Goal: Task Accomplishment & Management: Manage account settings

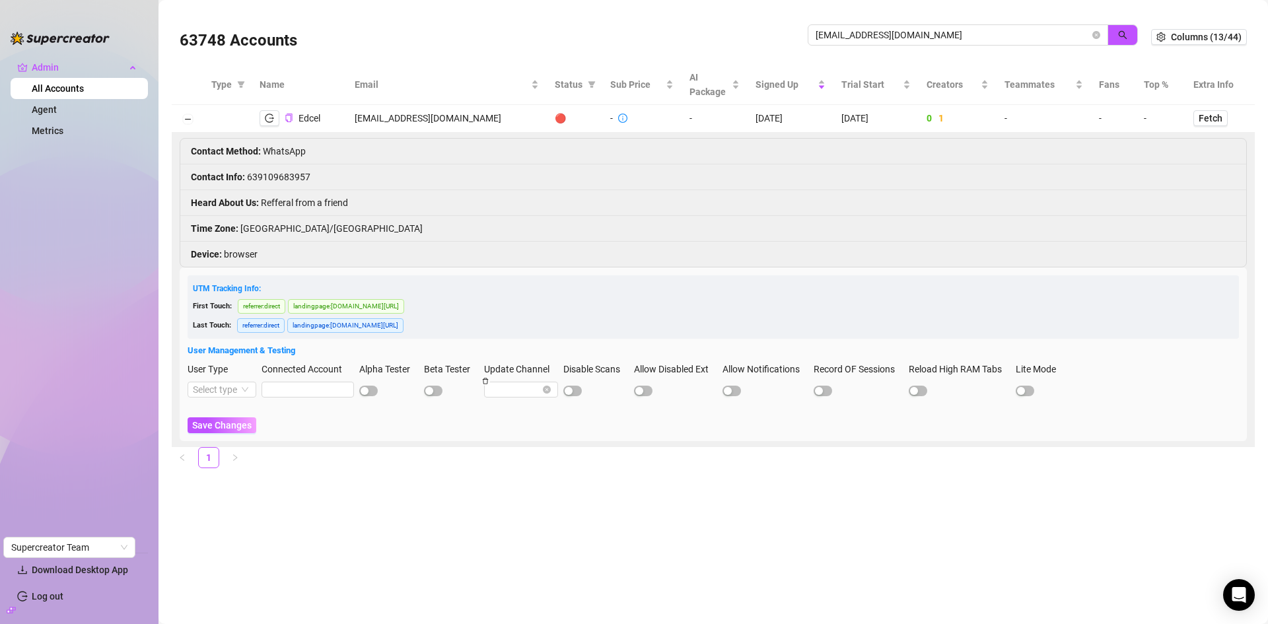
click at [785, 40] on div "63748 Accounts eds.bergs75@gmail.com" at bounding box center [665, 37] width 971 height 45
click at [1120, 30] on icon "search" at bounding box center [1122, 34] width 9 height 9
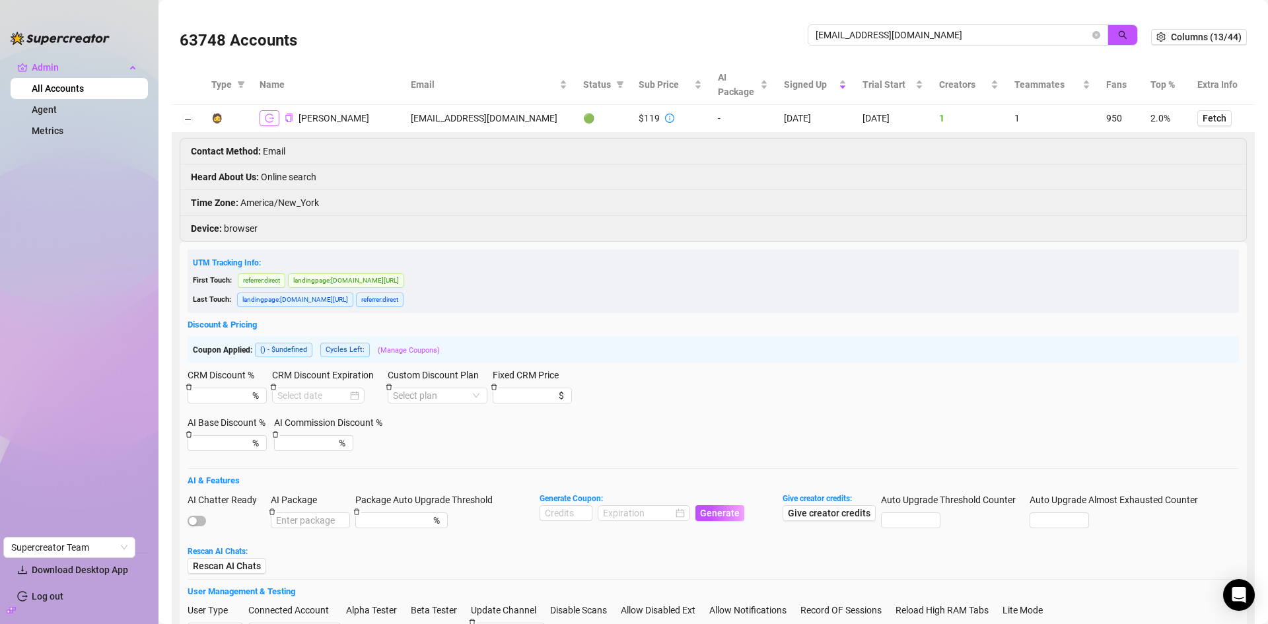
click at [269, 113] on button "button" at bounding box center [269, 118] width 20 height 16
drag, startPoint x: 973, startPoint y: 32, endPoint x: 781, endPoint y: 36, distance: 192.1
click at [781, 36] on div "63748 Accounts cagethemomblog@gmail.com" at bounding box center [665, 37] width 971 height 45
paste input "danipivkin"
click at [1118, 38] on icon "search" at bounding box center [1122, 34] width 9 height 9
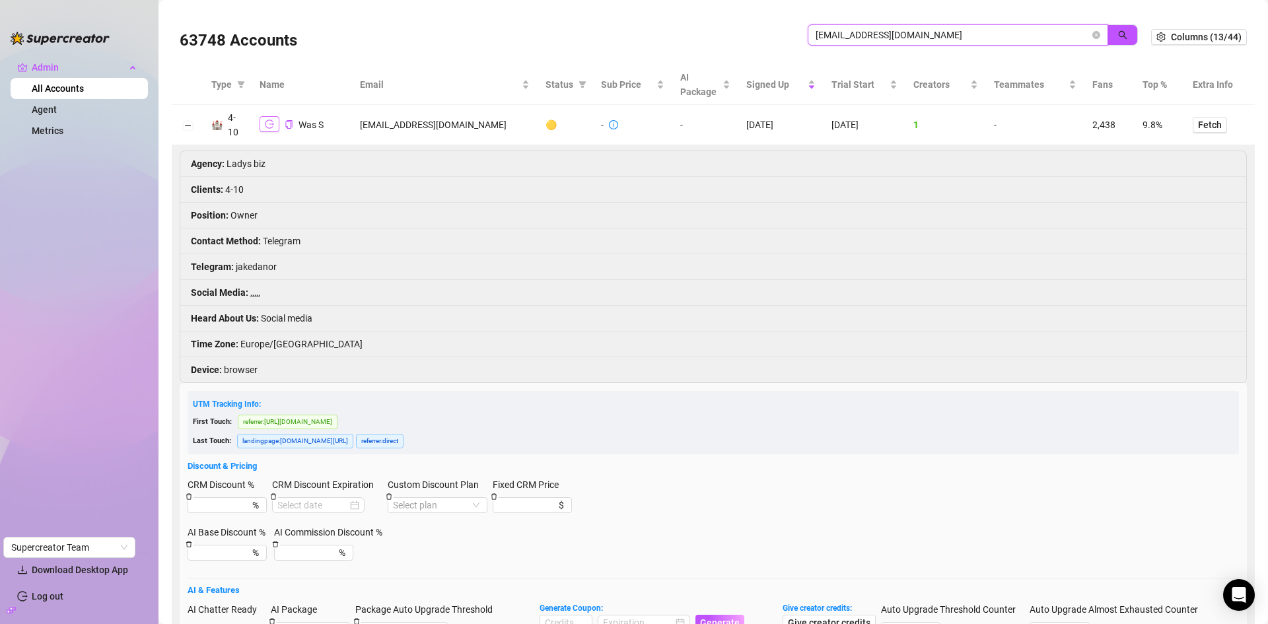
type input "[EMAIL_ADDRESS][DOMAIN_NAME]"
click at [273, 125] on icon "logout" at bounding box center [269, 123] width 9 height 9
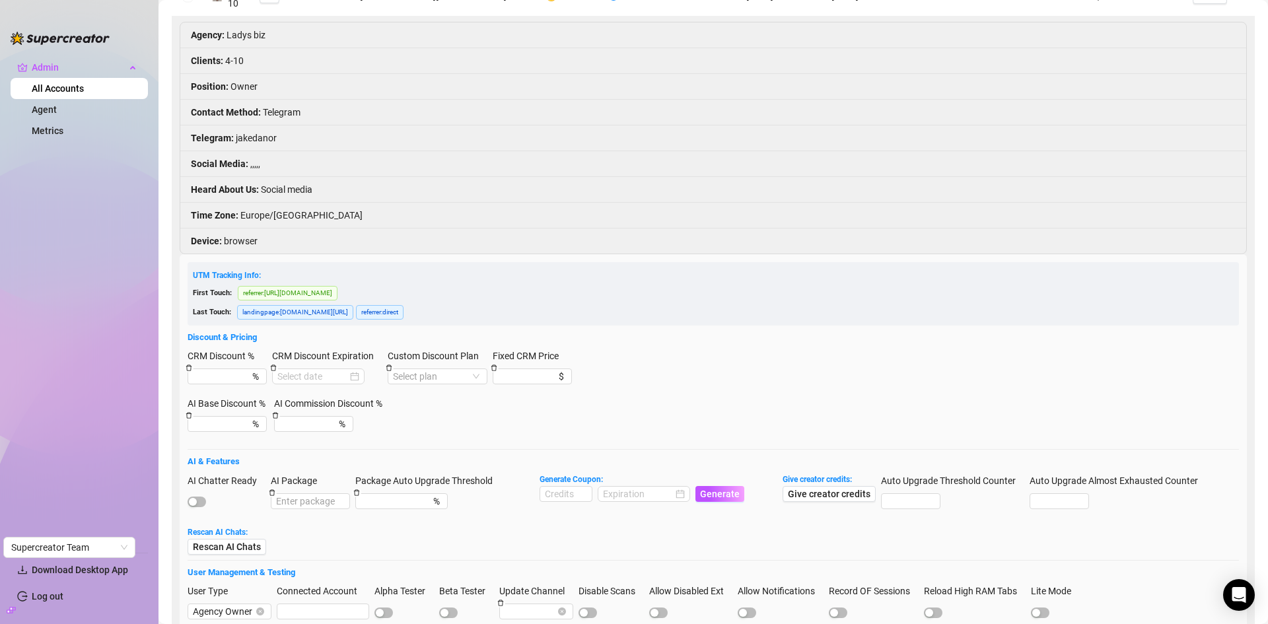
scroll to position [330, 0]
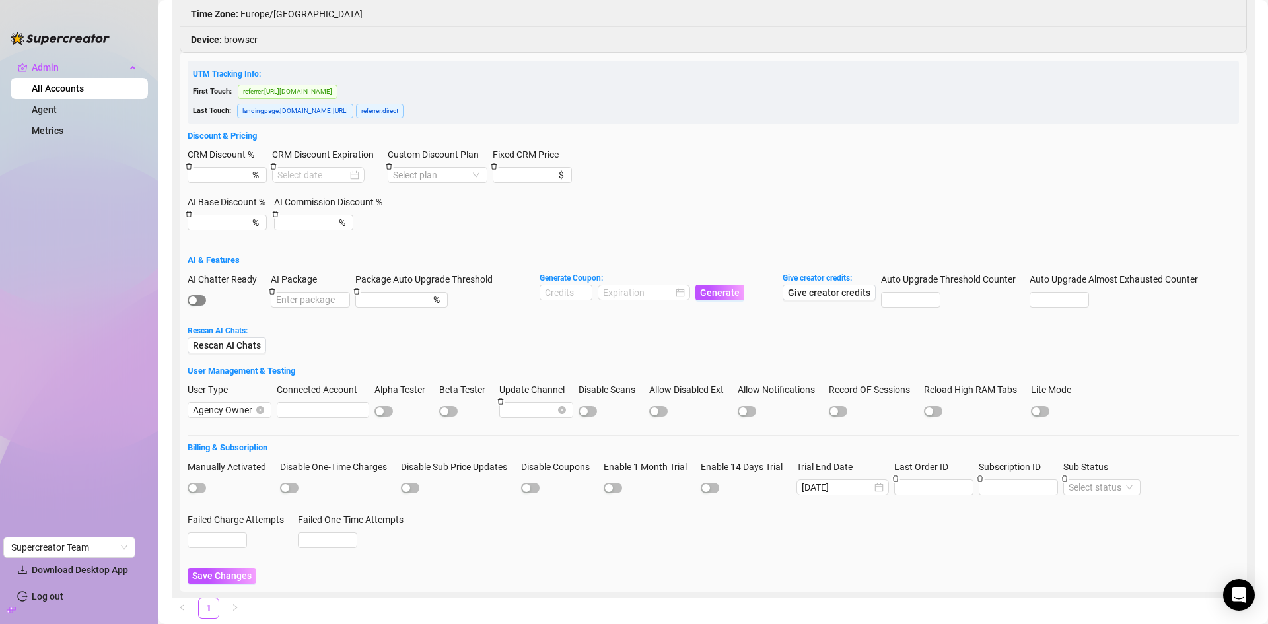
click at [205, 299] on span "button" at bounding box center [196, 300] width 18 height 11
drag, startPoint x: 566, startPoint y: 277, endPoint x: 564, endPoint y: 289, distance: 12.7
click at [564, 277] on strong "Generate Coupon:" at bounding box center [570, 277] width 63 height 9
click at [564, 289] on input at bounding box center [565, 292] width 51 height 15
click at [681, 288] on div at bounding box center [644, 292] width 82 height 15
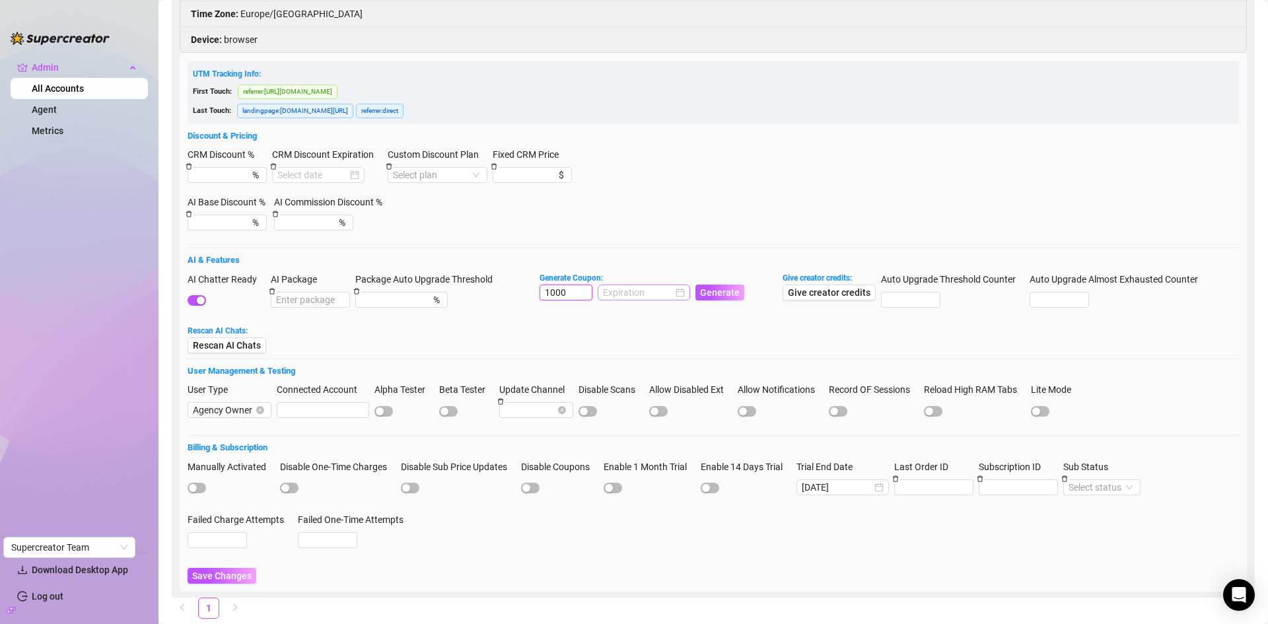
type input "1000"
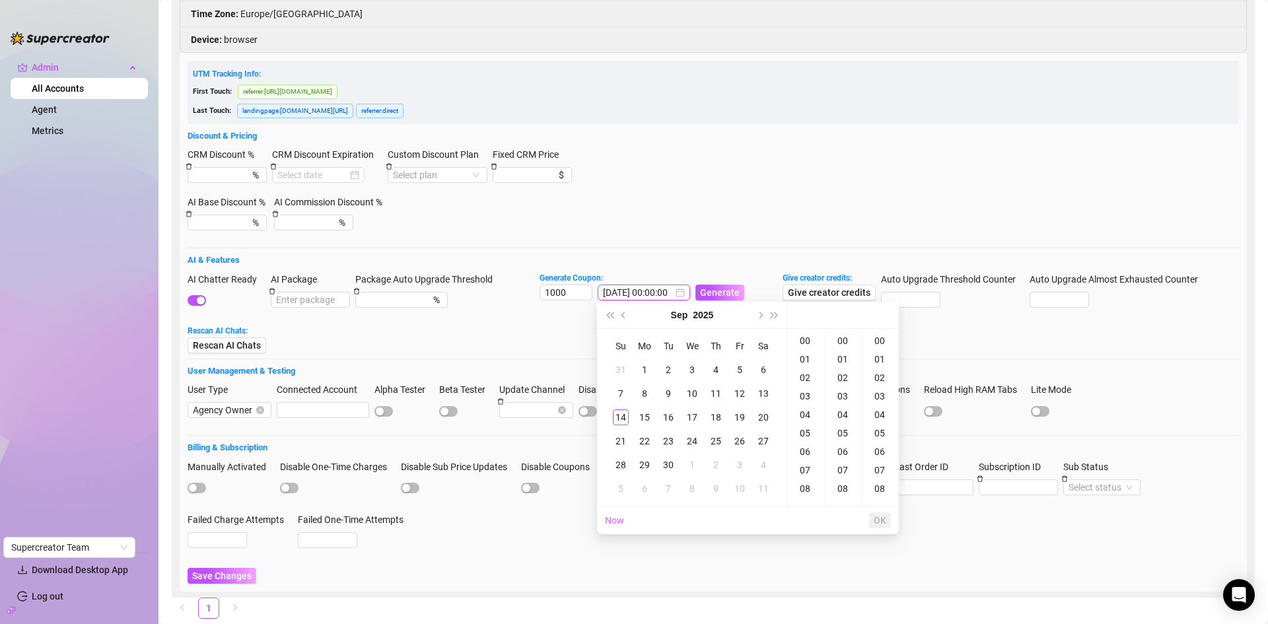
type input "2025-09-04 00:00:00"
click at [759, 310] on button "Next month (PageDown)" at bounding box center [759, 315] width 15 height 26
click at [671, 412] on div "14" at bounding box center [668, 417] width 16 height 16
type input "2025-10-14 00:00:00"
click at [884, 516] on span "OK" at bounding box center [879, 520] width 13 height 11
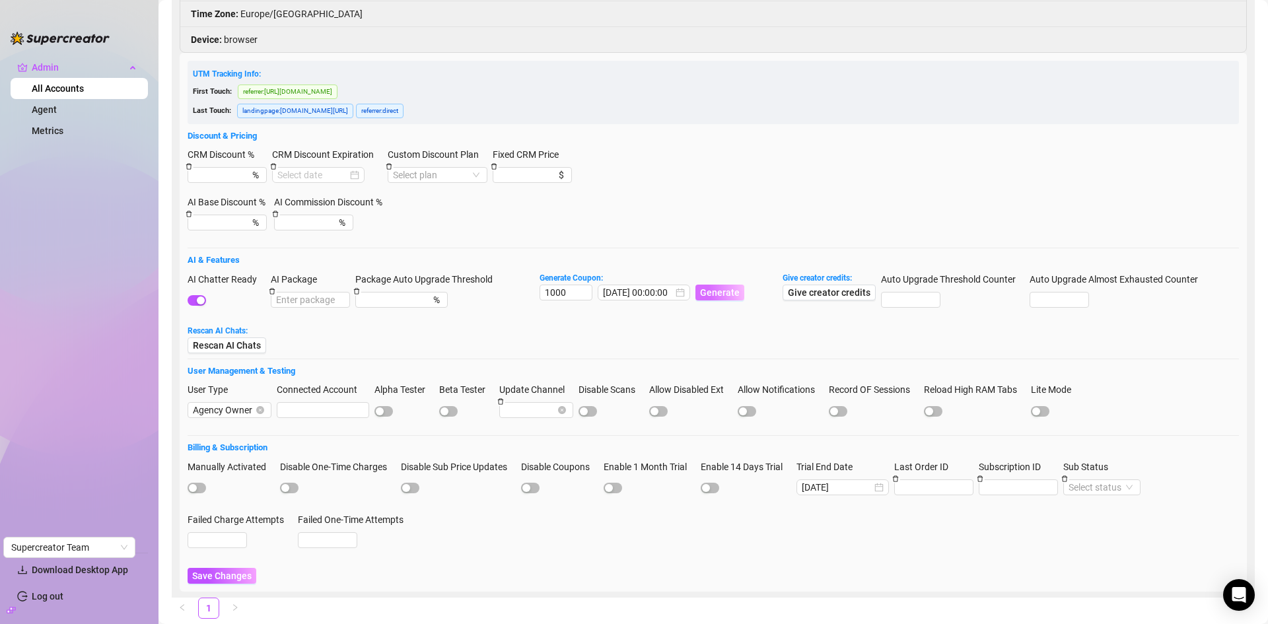
click at [709, 287] on span "Generate" at bounding box center [720, 292] width 40 height 11
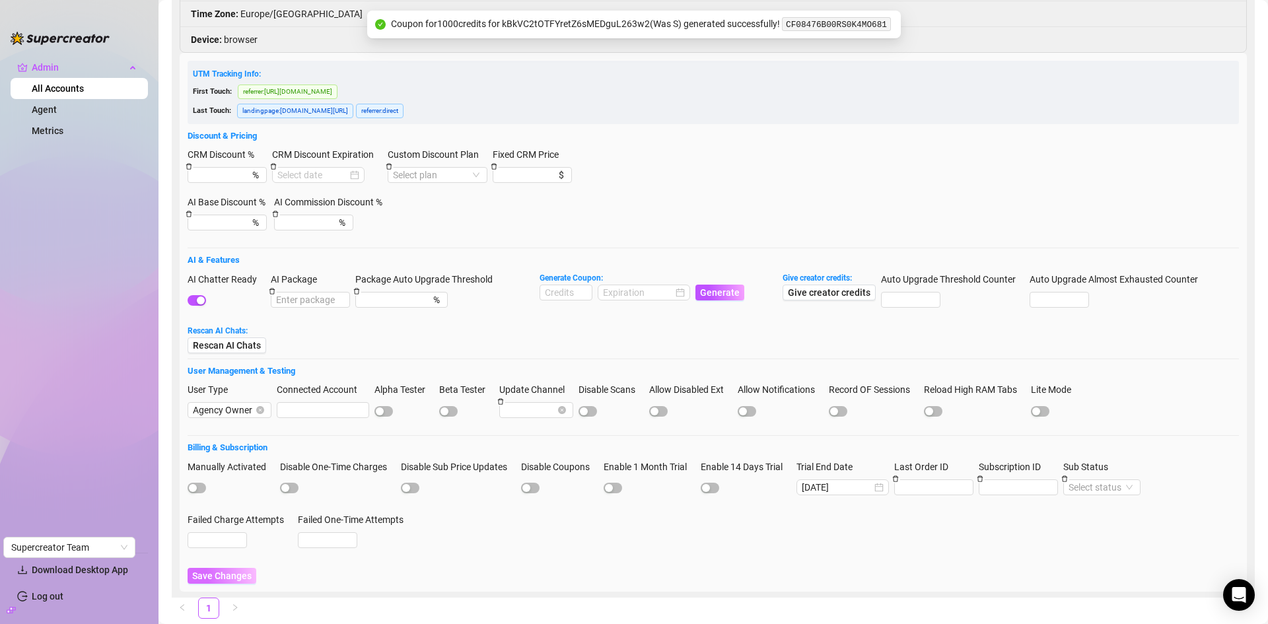
click at [213, 581] on button "Save Changes" at bounding box center [221, 576] width 69 height 16
drag, startPoint x: 879, startPoint y: 24, endPoint x: 786, endPoint y: 25, distance: 93.1
click at [786, 25] on div "Coupon for 1000 credits for kBkVC2tOTFYretZ6sMEDguL263w2 ( Was S ) generated su…" at bounding box center [641, 25] width 501 height 16
copy code "CF08476B00RS0K4MO681"
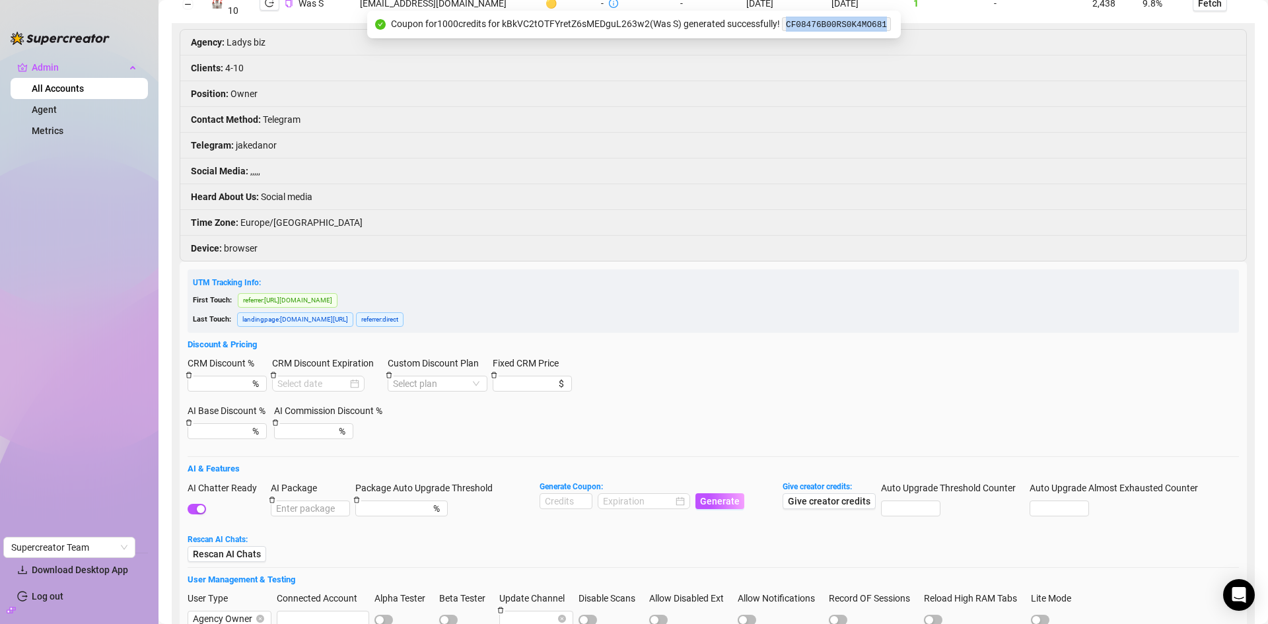
scroll to position [0, 0]
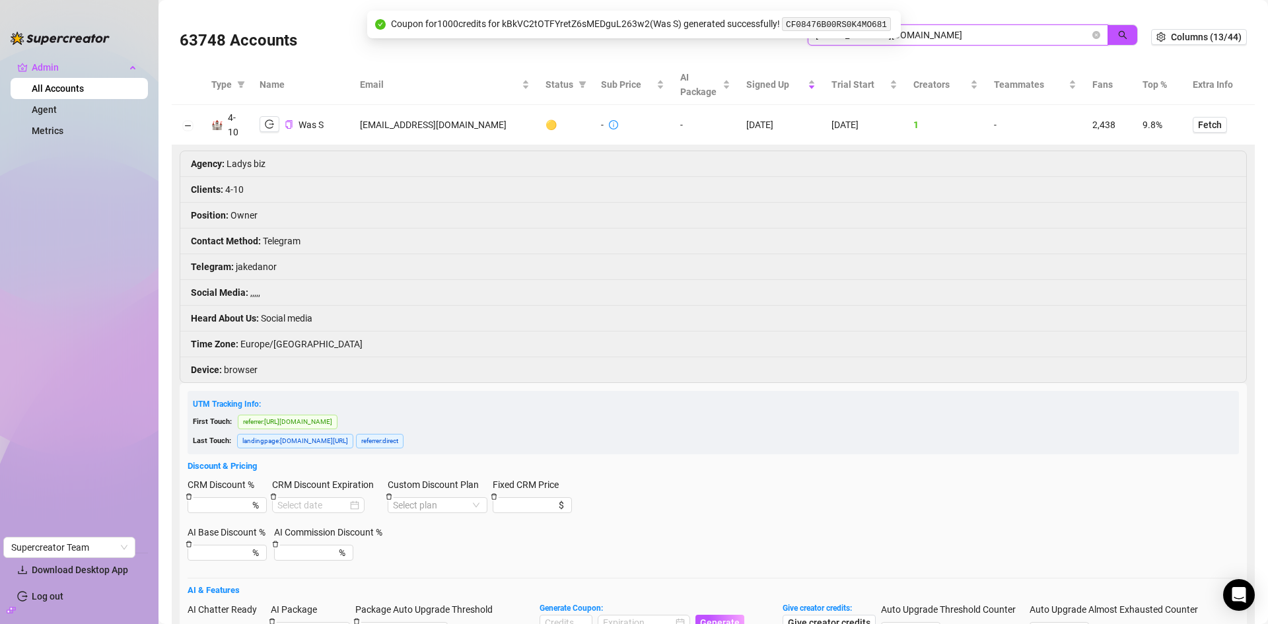
drag, startPoint x: 974, startPoint y: 34, endPoint x: 757, endPoint y: 44, distance: 217.4
click at [757, 44] on div "63748 Accounts danipivkin@gmail.com" at bounding box center [665, 37] width 971 height 45
paste input "careon.contact"
click at [1110, 28] on button "button" at bounding box center [1122, 34] width 30 height 21
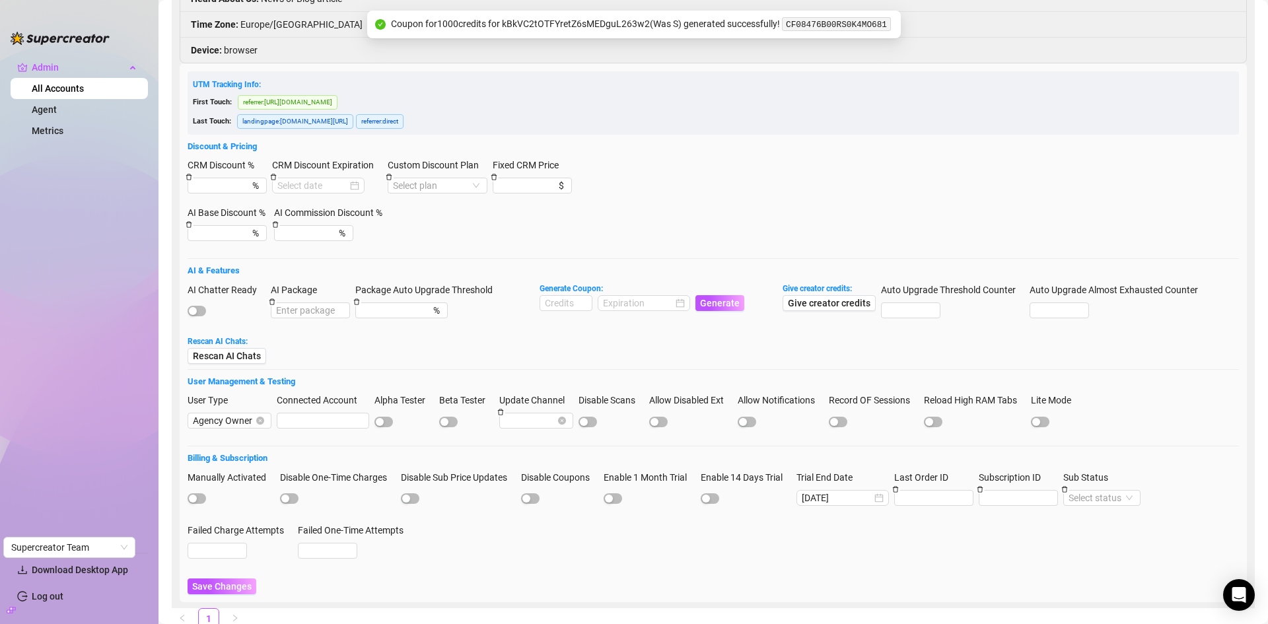
scroll to position [325, 0]
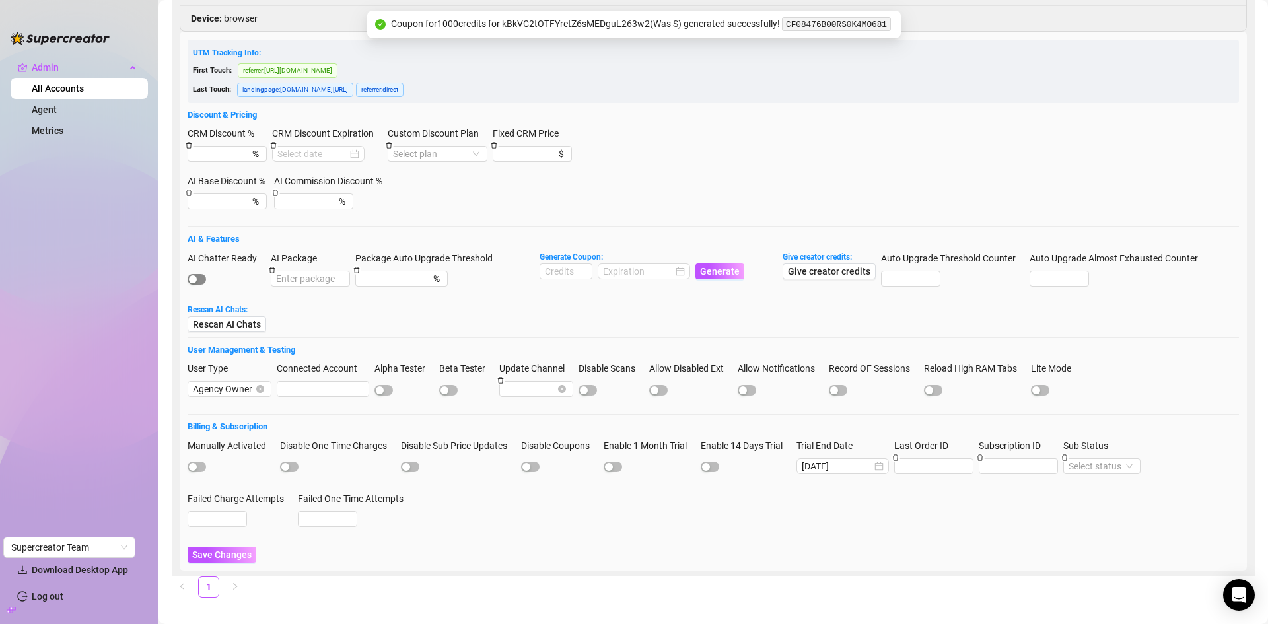
type input "[DOMAIN_NAME][EMAIL_ADDRESS][DOMAIN_NAME]"
click at [201, 274] on span "button" at bounding box center [196, 279] width 18 height 11
click at [566, 264] on input at bounding box center [565, 271] width 51 height 15
click at [674, 264] on div at bounding box center [644, 271] width 82 height 15
type input "1000"
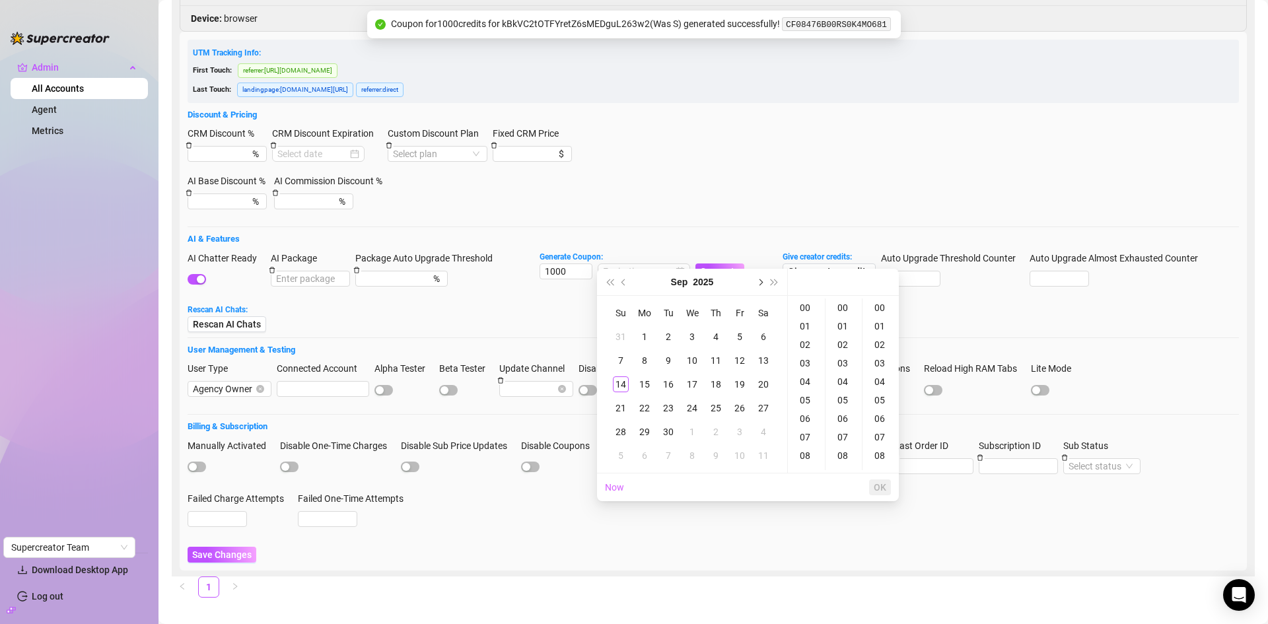
click at [759, 288] on button "Next month (PageDown)" at bounding box center [759, 282] width 15 height 26
click at [673, 380] on div "14" at bounding box center [668, 384] width 16 height 16
type input "2025-10-14 00:00:00"
click at [879, 483] on span "OK" at bounding box center [879, 487] width 13 height 11
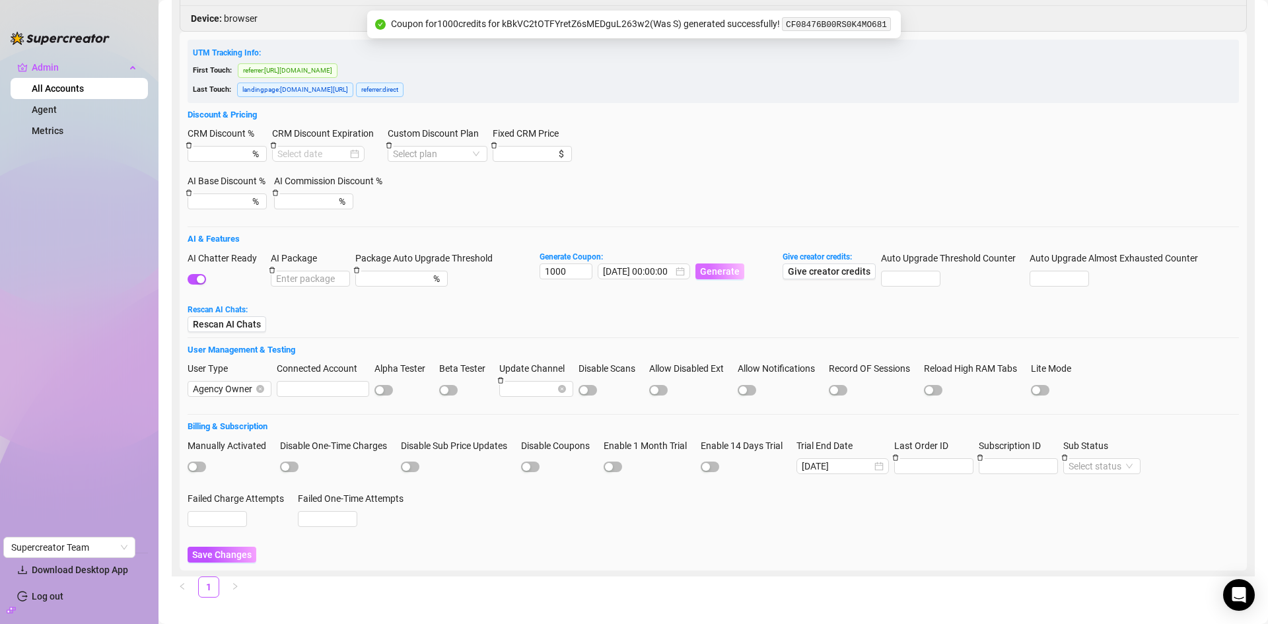
click at [726, 266] on span "Generate" at bounding box center [720, 271] width 40 height 11
click at [226, 549] on span "Save Changes" at bounding box center [221, 554] width 59 height 11
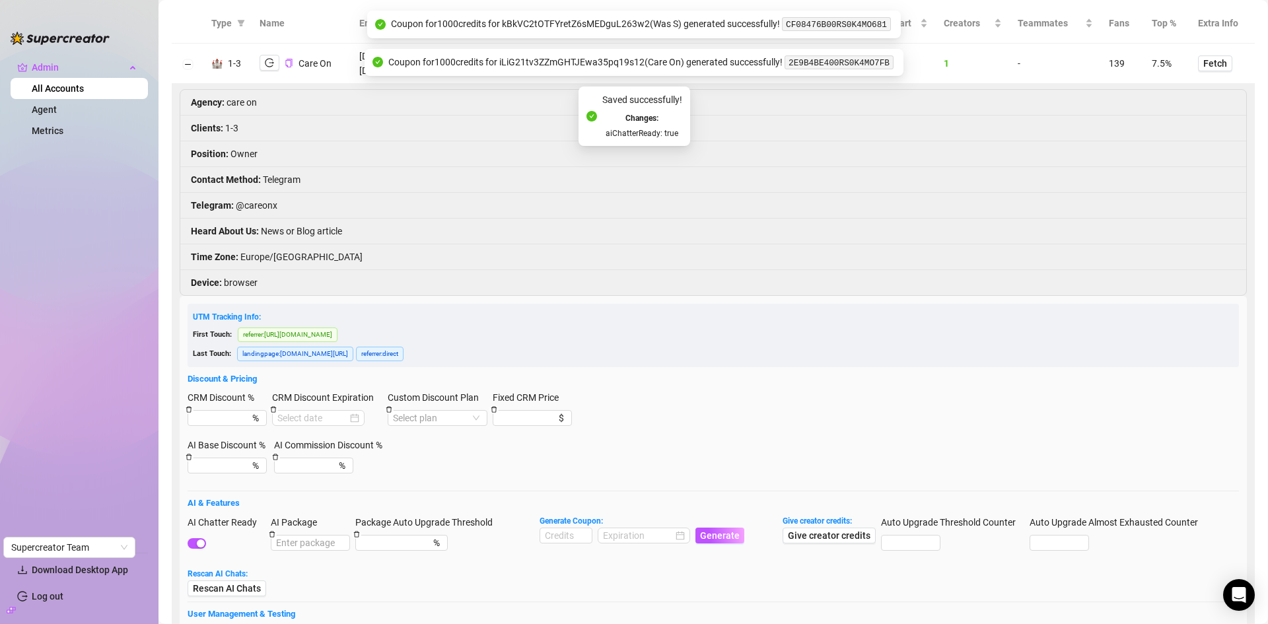
scroll to position [0, 0]
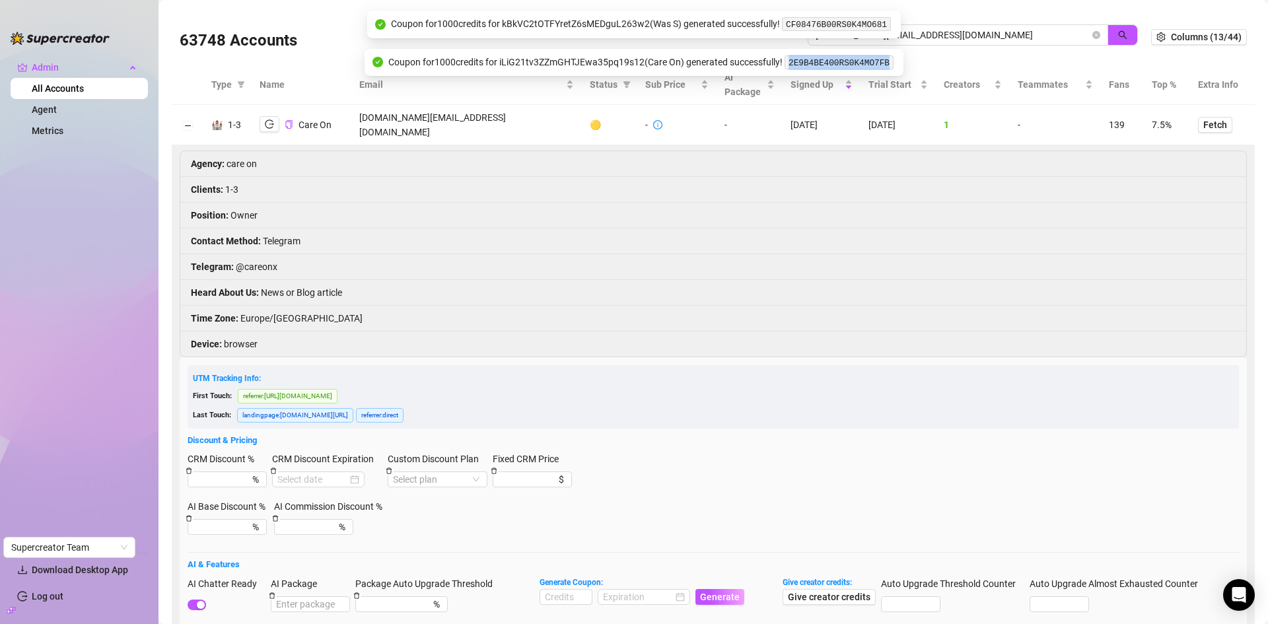
drag, startPoint x: 886, startPoint y: 63, endPoint x: 790, endPoint y: 65, distance: 95.8
click at [790, 65] on code "2E9B4BE400RS0K4MO7FB" at bounding box center [838, 62] width 109 height 14
copy code "2E9B4BE400RS0K4MO7FB"
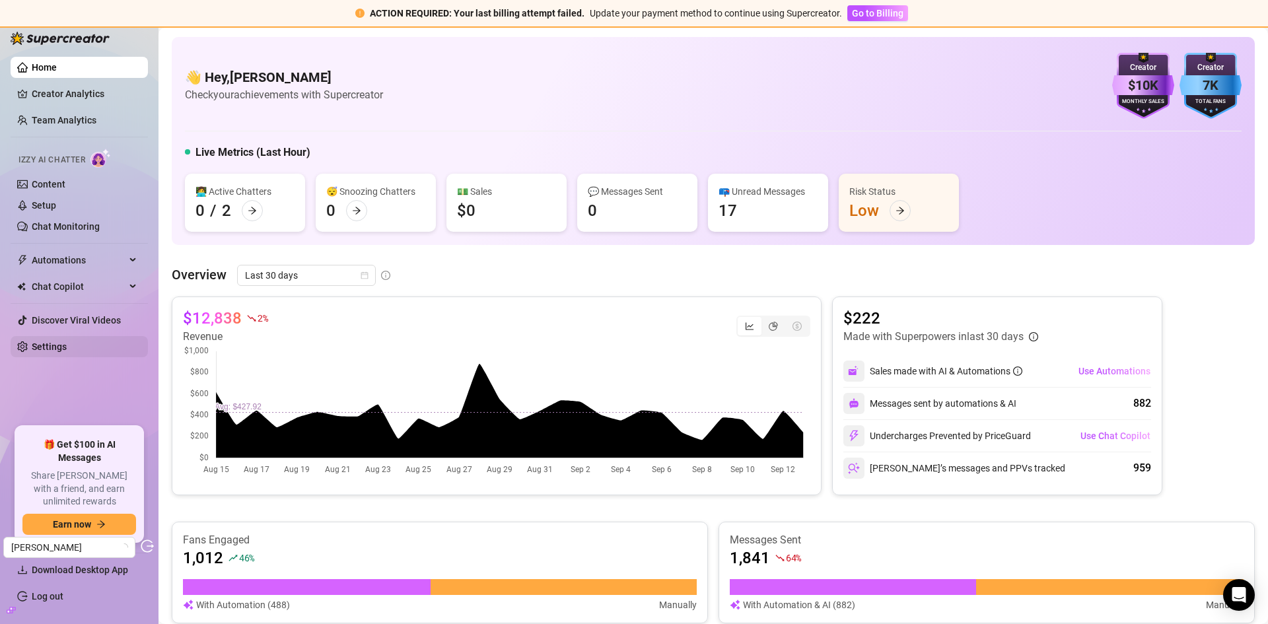
click at [46, 360] on ul "Home Creator Analytics Team Analytics Izzy AI Chatter Content Setup Chat Monito…" at bounding box center [79, 236] width 137 height 370
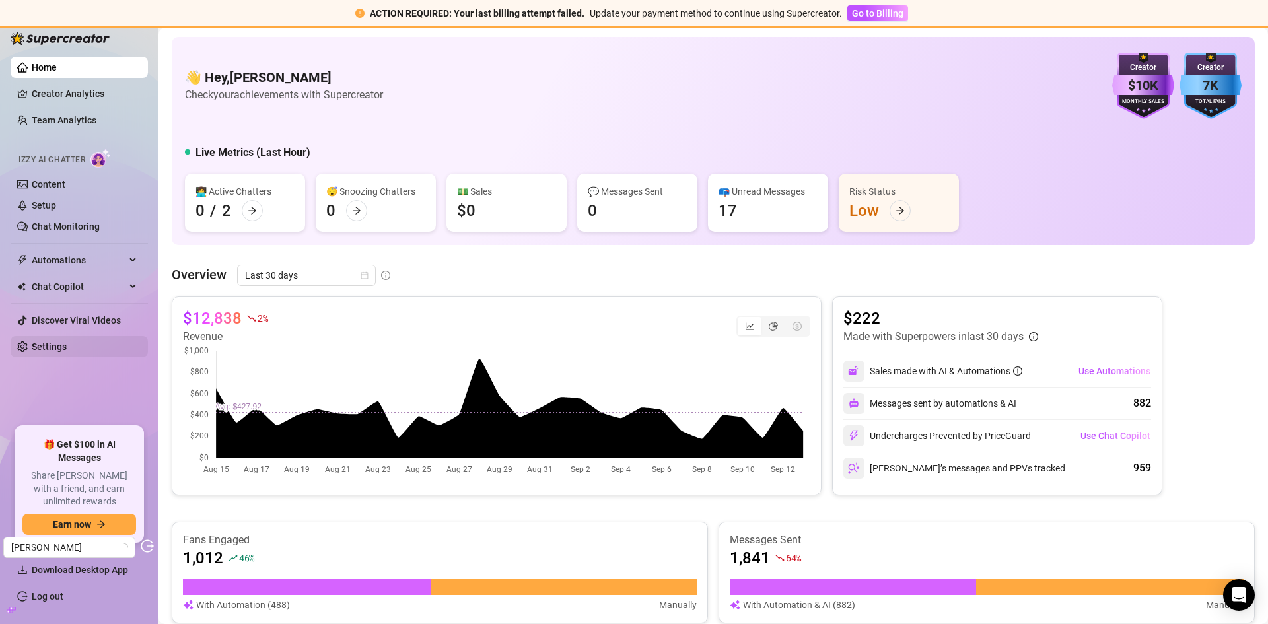
click at [50, 349] on link "Settings" at bounding box center [49, 346] width 35 height 11
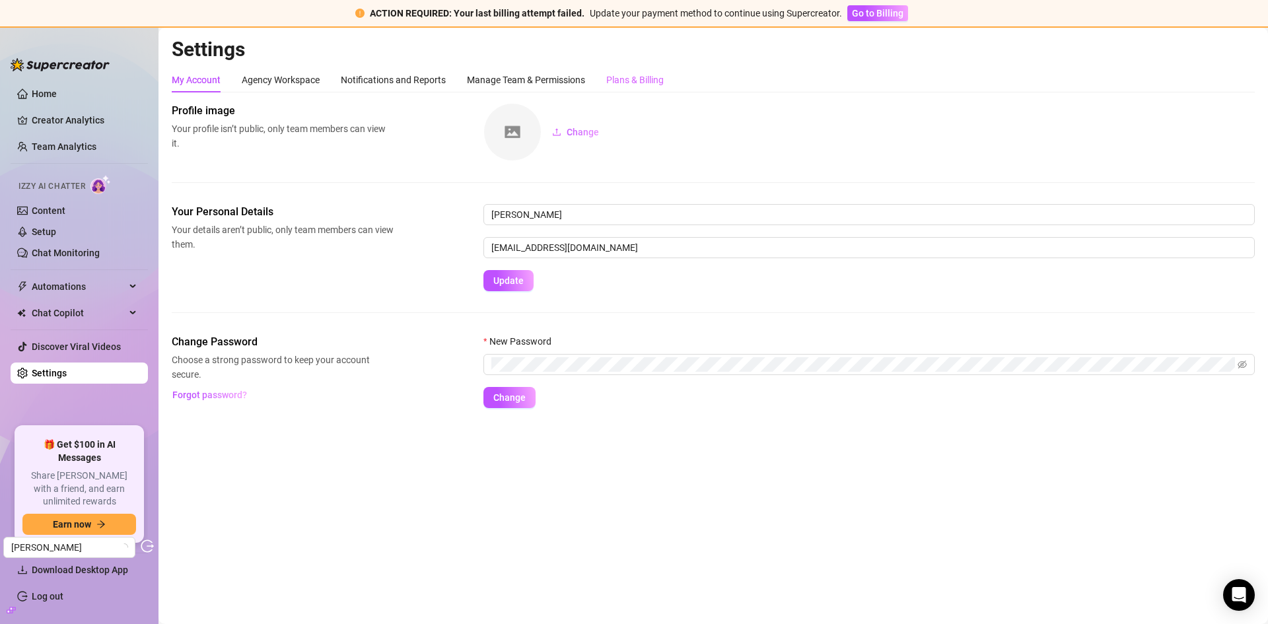
click at [639, 91] on div "Plans & Billing" at bounding box center [634, 79] width 57 height 25
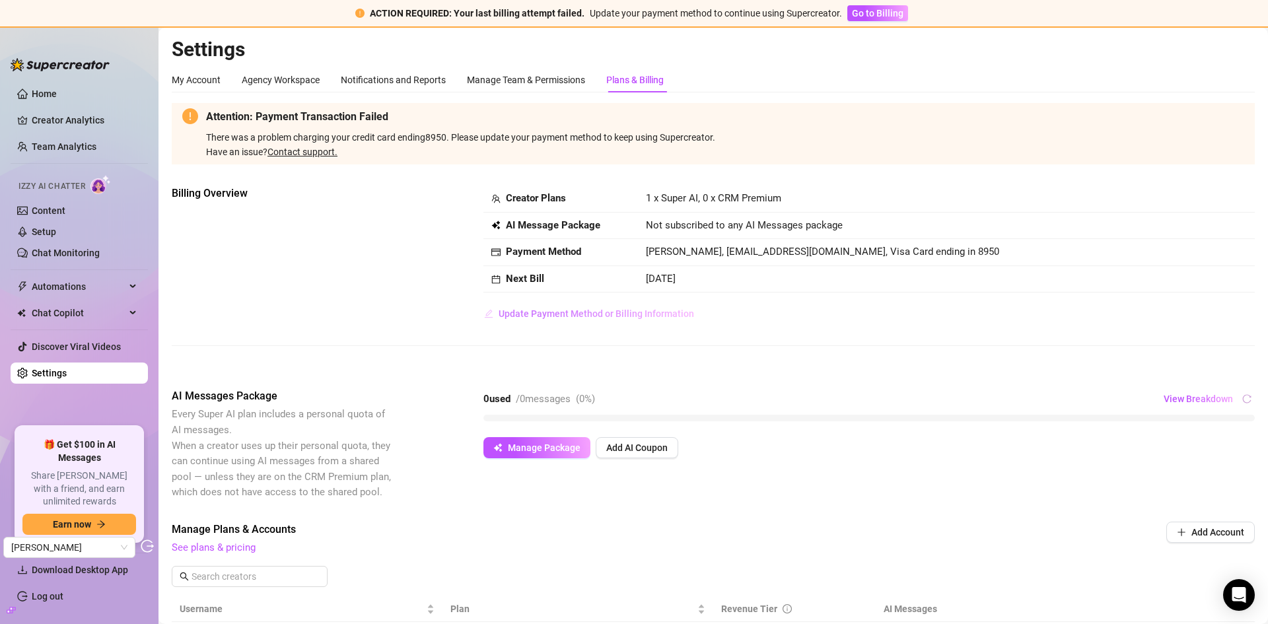
click at [613, 320] on button "Update Payment Method or Billing Information" at bounding box center [588, 313] width 211 height 21
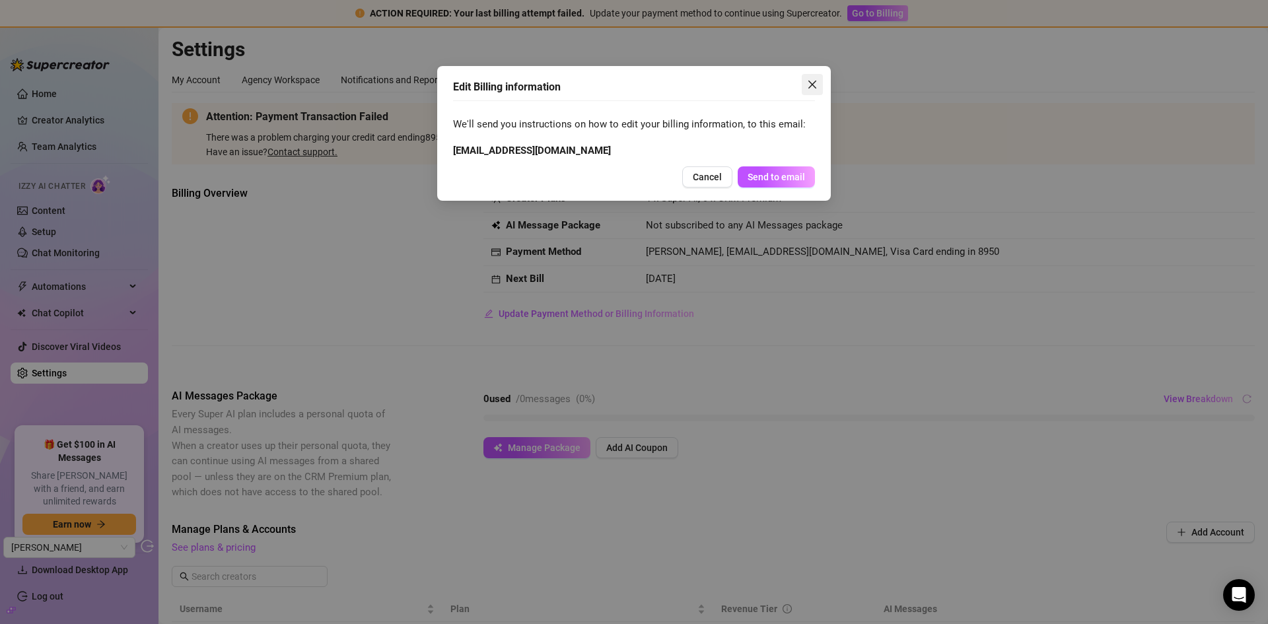
click at [809, 88] on icon "close" at bounding box center [812, 85] width 8 height 8
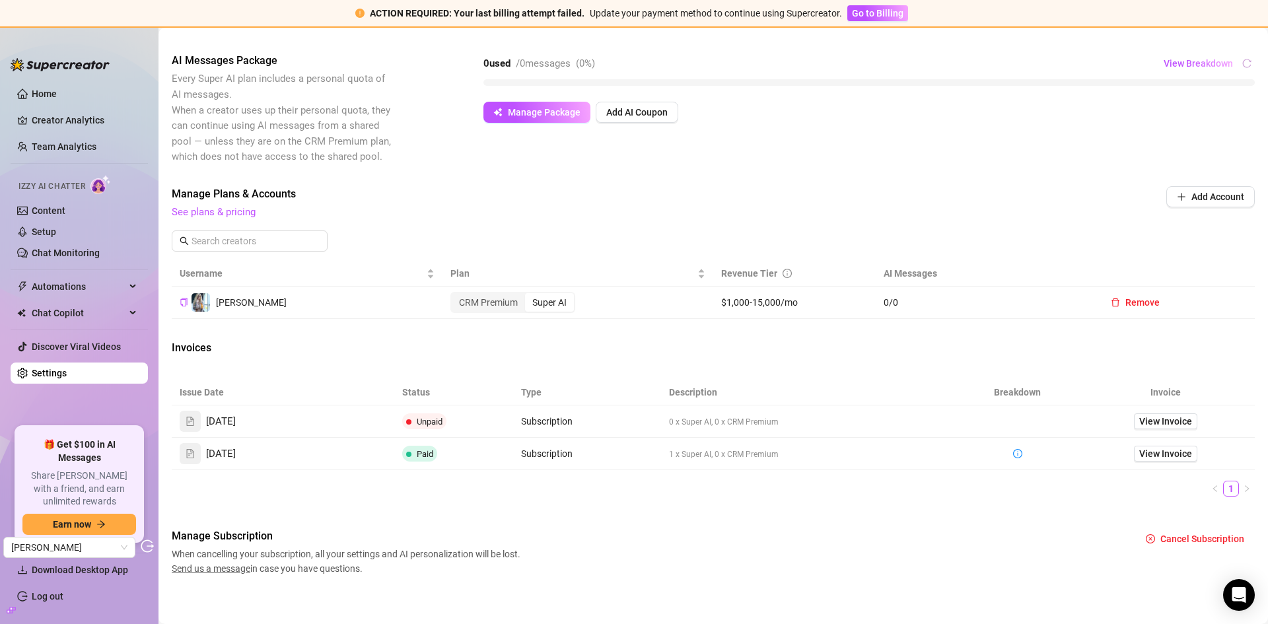
scroll to position [343, 0]
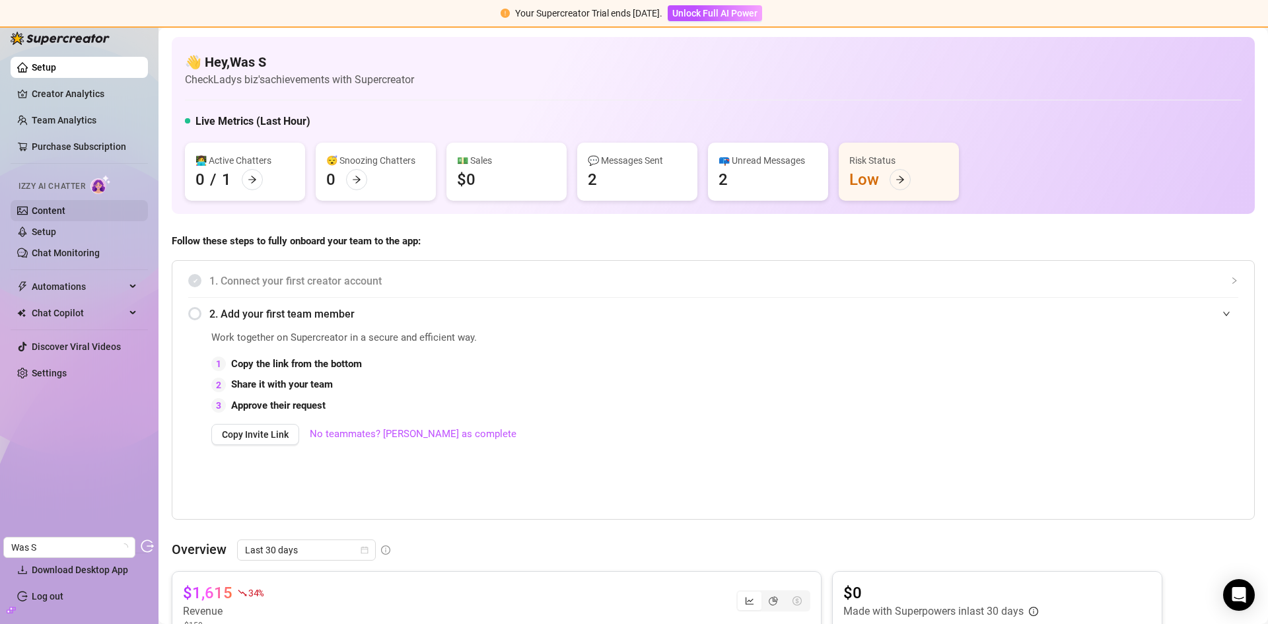
drag, startPoint x: 53, startPoint y: 200, endPoint x: 137, endPoint y: 218, distance: 85.7
click at [53, 205] on link "Content" at bounding box center [49, 210] width 34 height 11
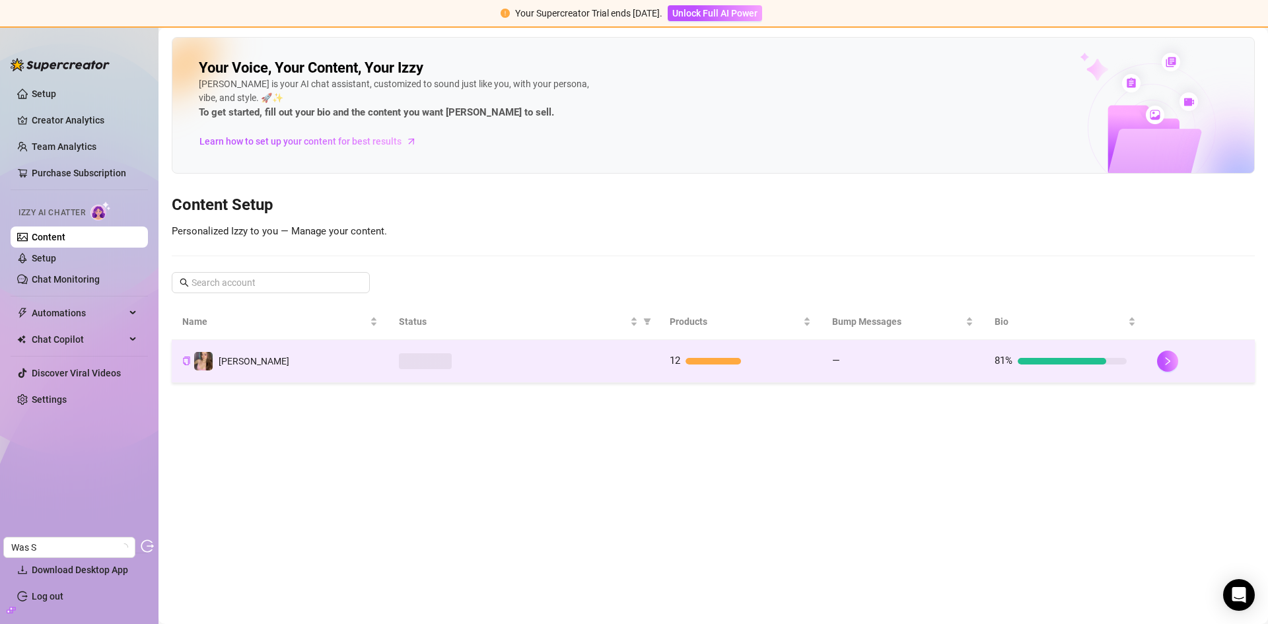
click at [613, 365] on div at bounding box center [524, 361] width 250 height 16
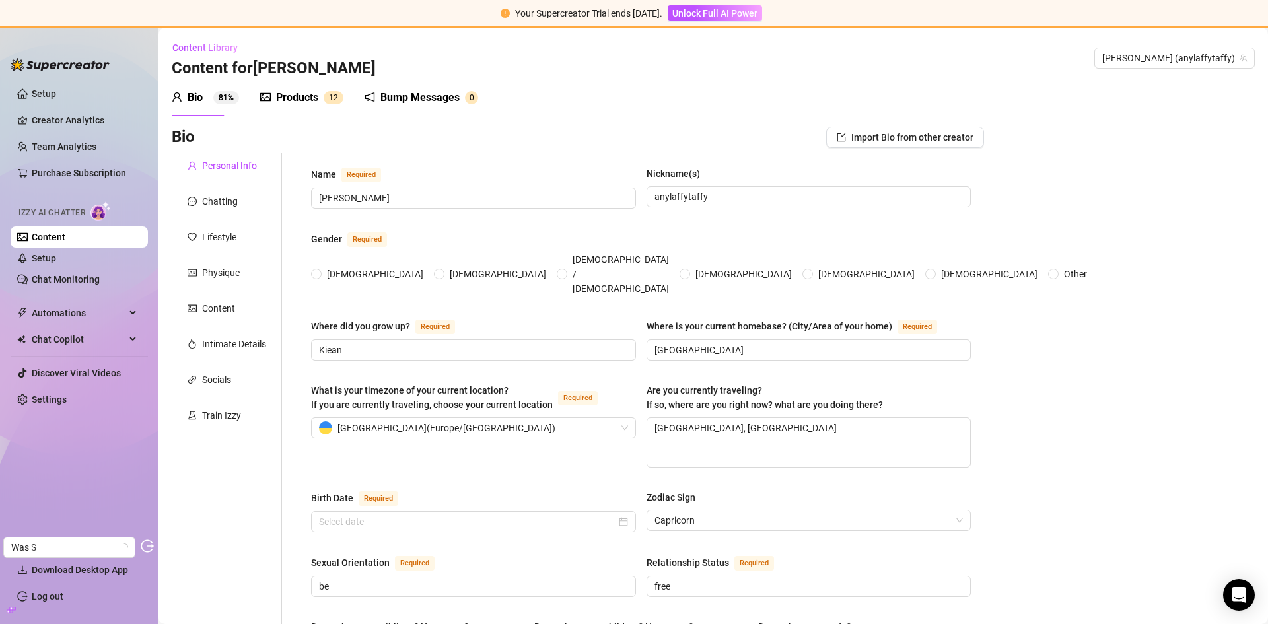
radio input "true"
type input "July 15th, 2007"
click at [209, 199] on div "Chatting" at bounding box center [220, 201] width 36 height 15
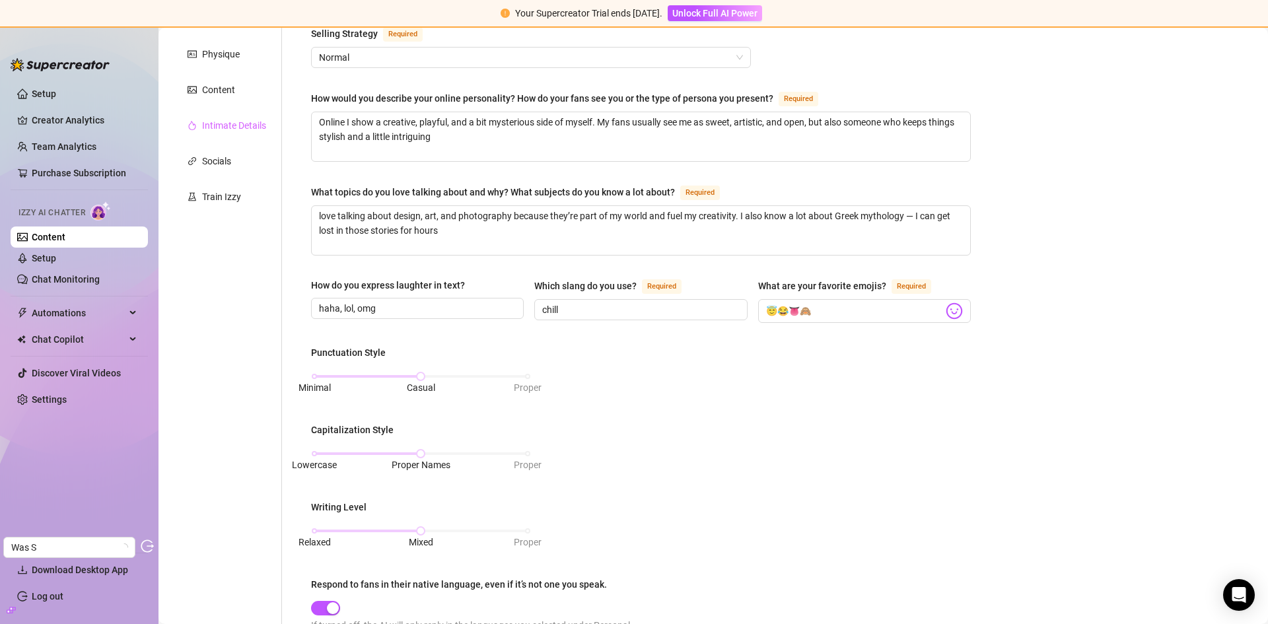
scroll to position [198, 0]
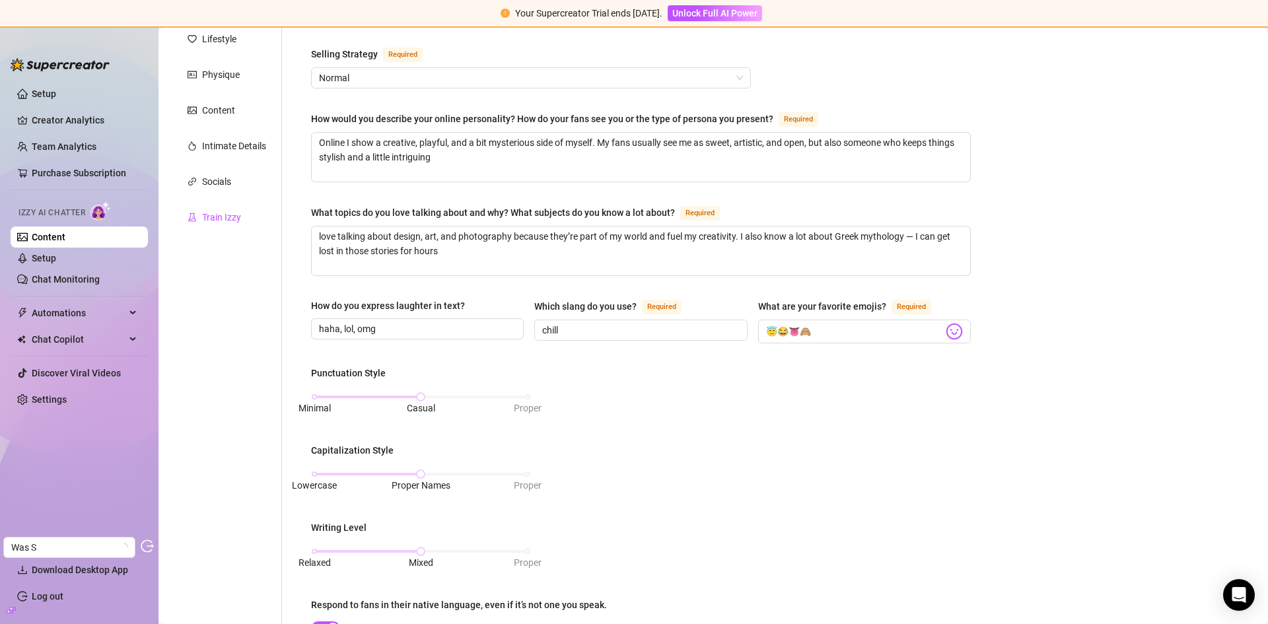
click at [209, 215] on div "Train Izzy" at bounding box center [221, 217] width 39 height 15
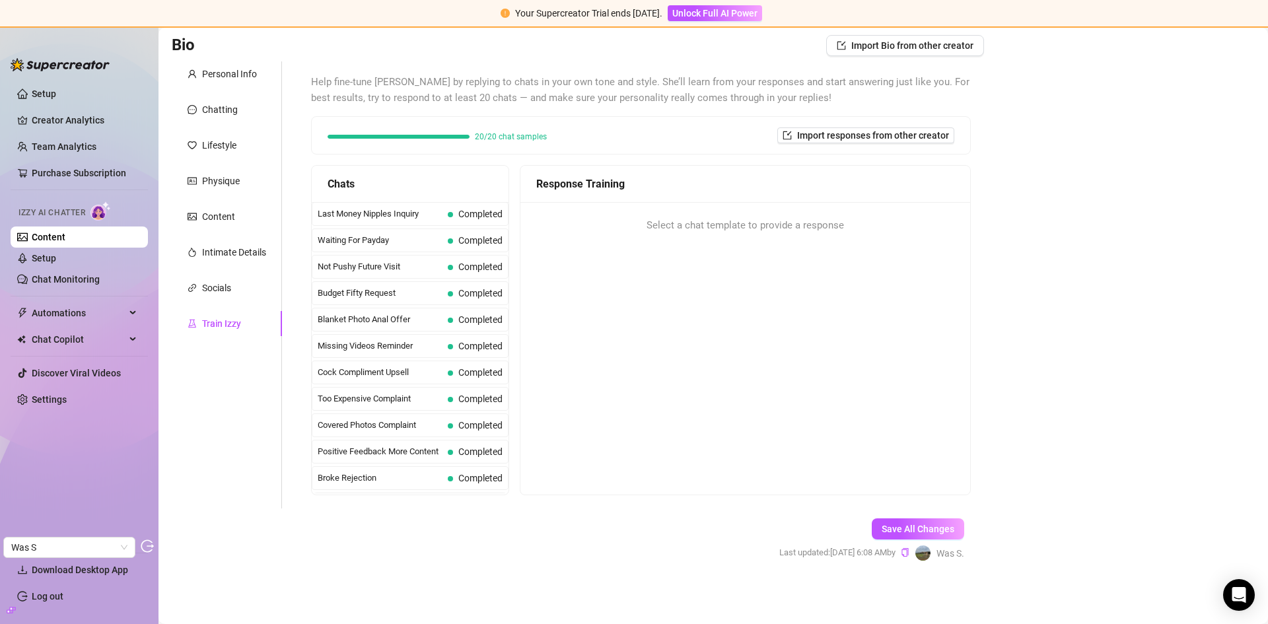
scroll to position [0, 0]
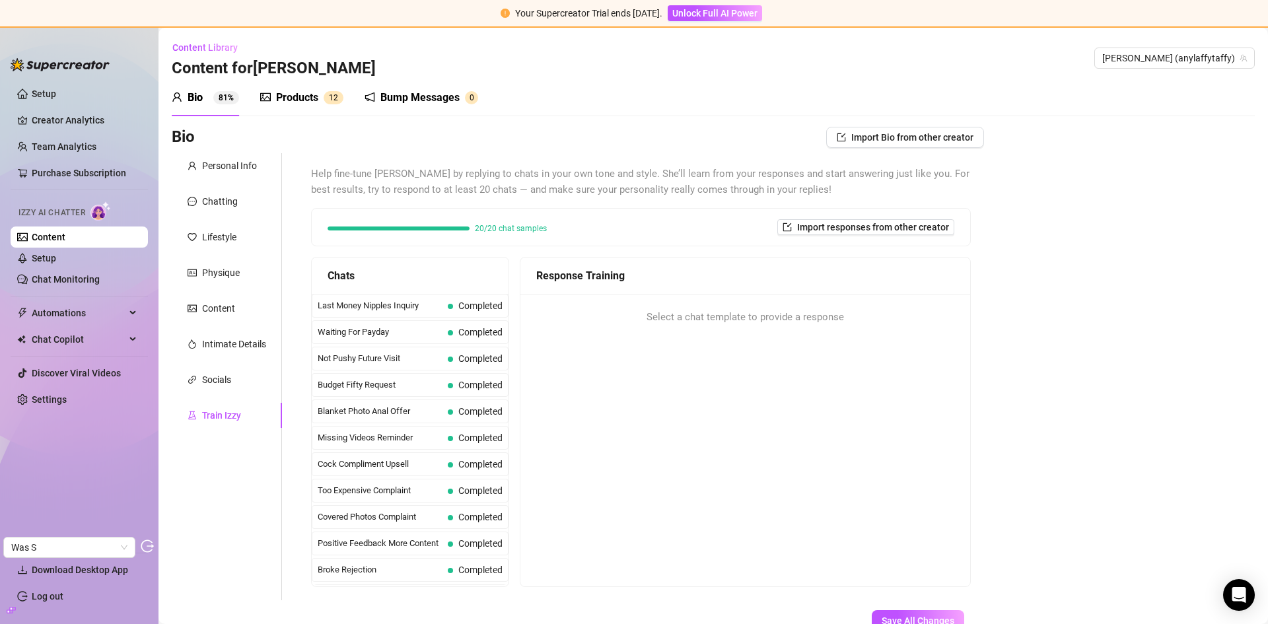
click at [308, 102] on div "Products" at bounding box center [297, 98] width 42 height 16
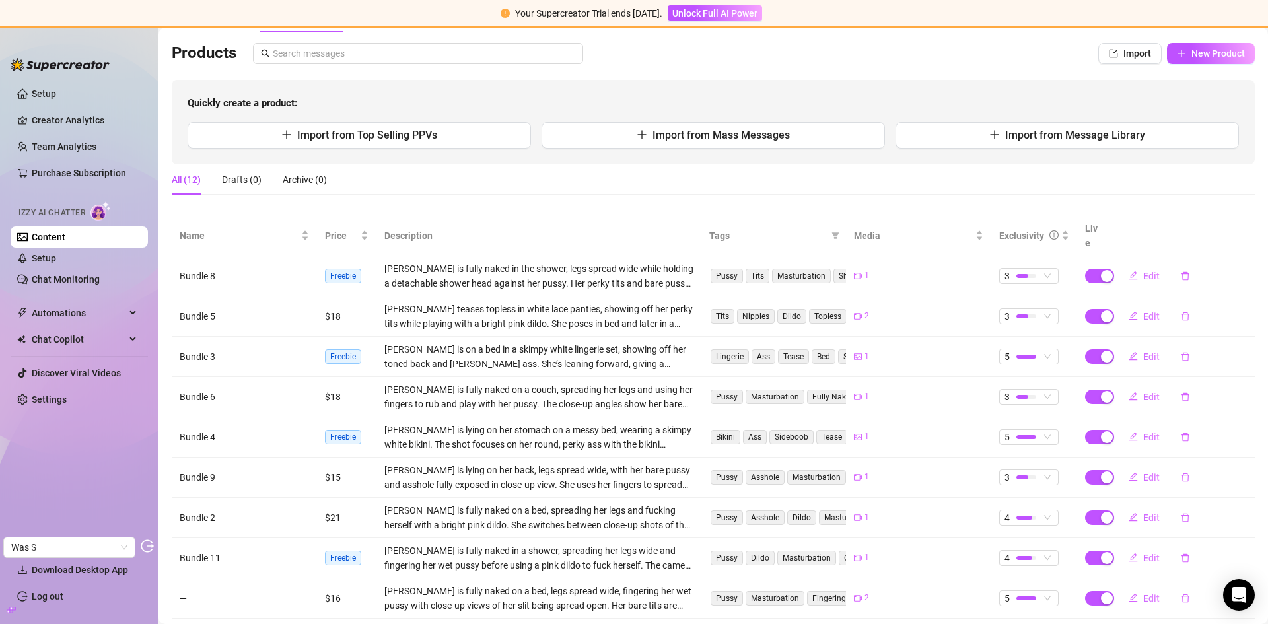
scroll to position [181, 0]
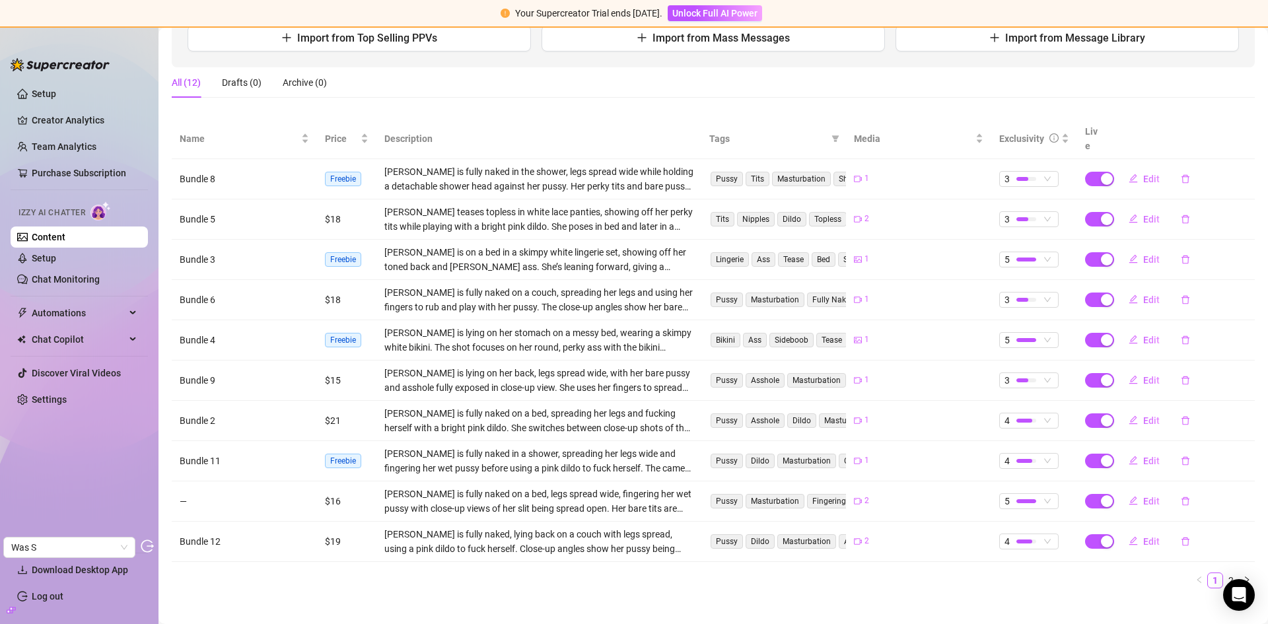
click at [1223, 573] on link "2" at bounding box center [1230, 580] width 15 height 15
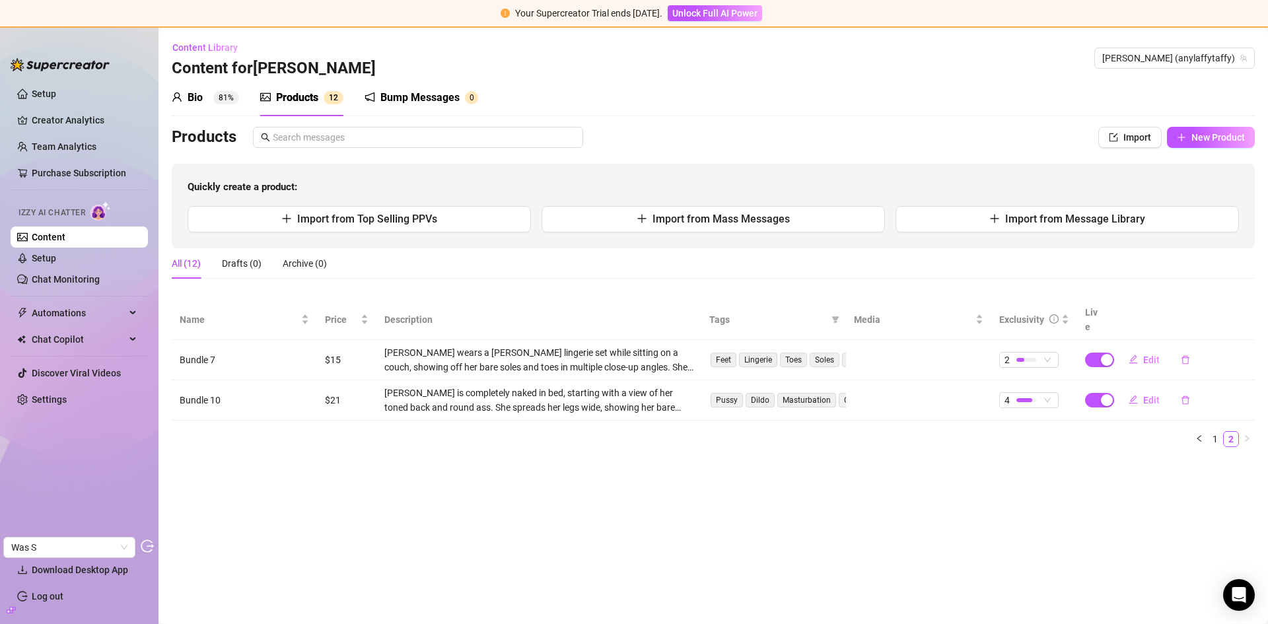
scroll to position [0, 0]
click at [1211, 432] on link "1" at bounding box center [1215, 439] width 15 height 15
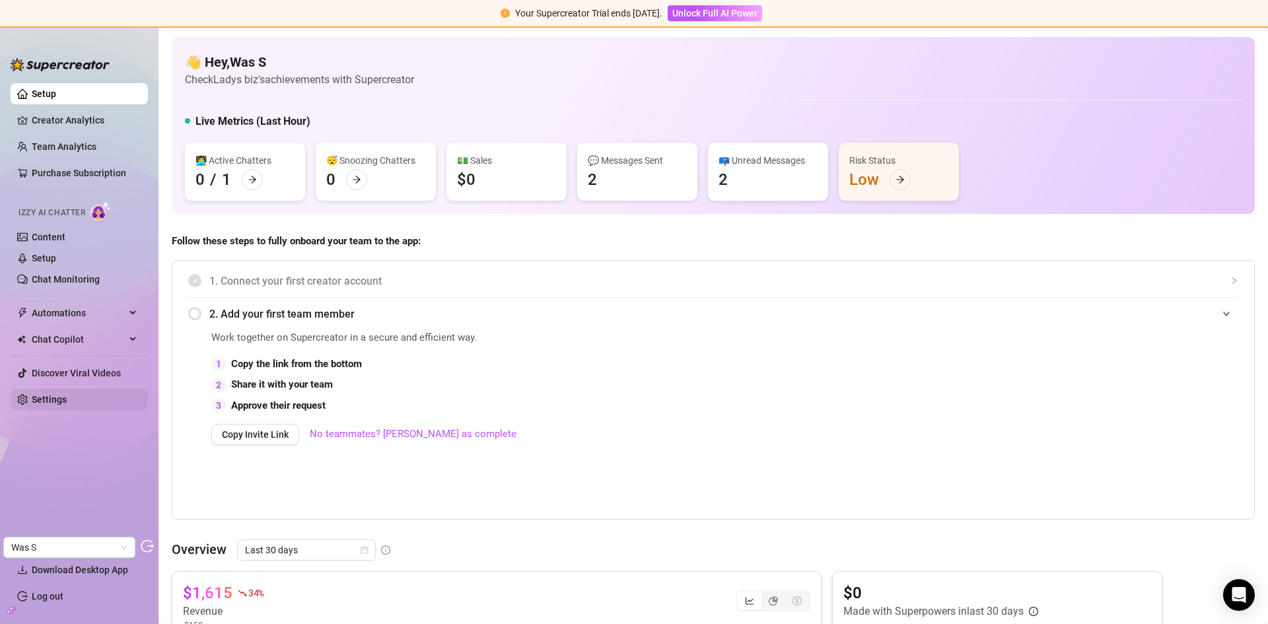
click at [65, 394] on link "Settings" at bounding box center [49, 399] width 35 height 11
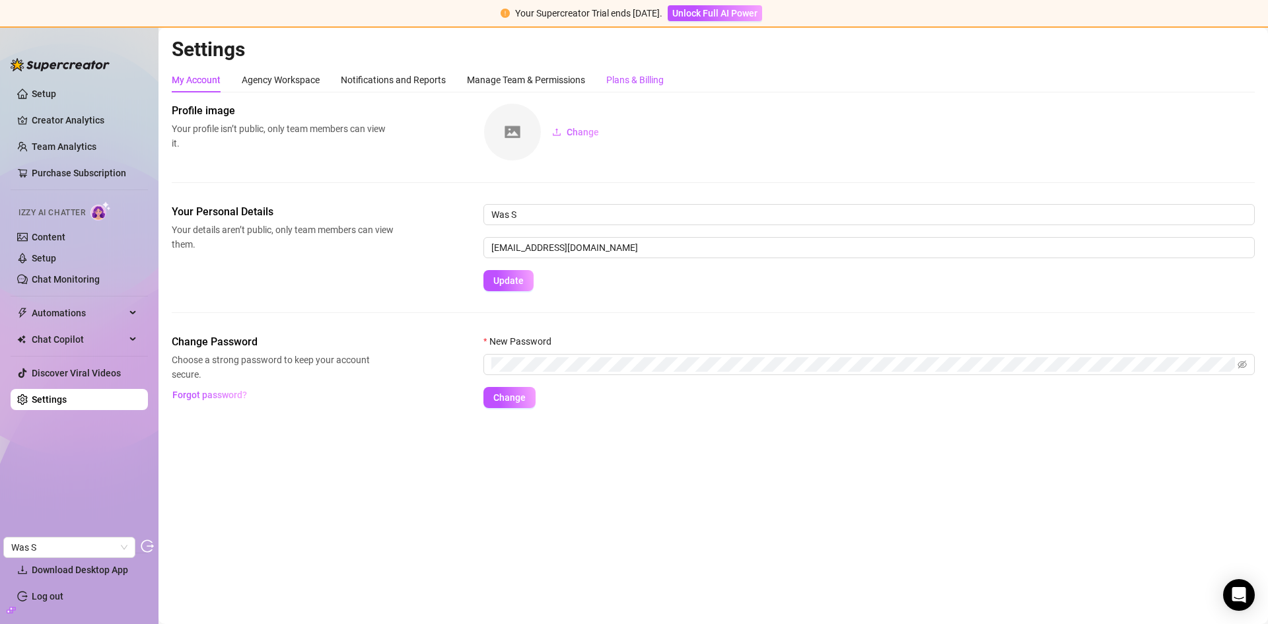
click at [640, 84] on div "Plans & Billing" at bounding box center [634, 80] width 57 height 15
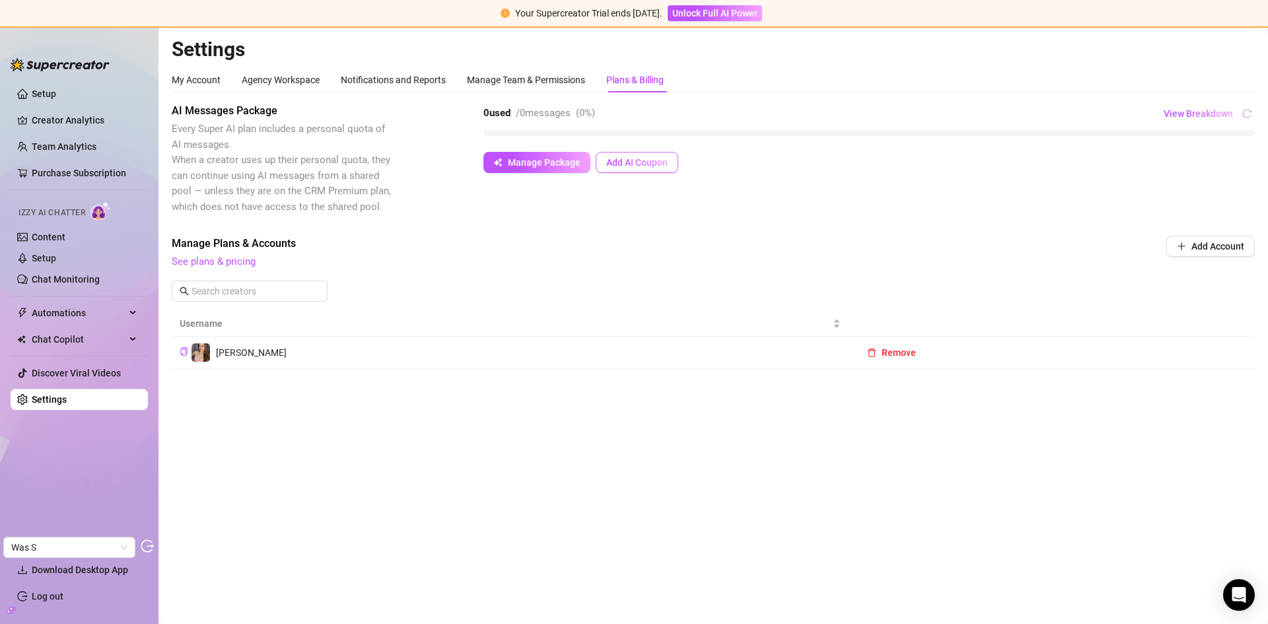
click at [636, 167] on span "Add AI Coupon" at bounding box center [636, 162] width 61 height 11
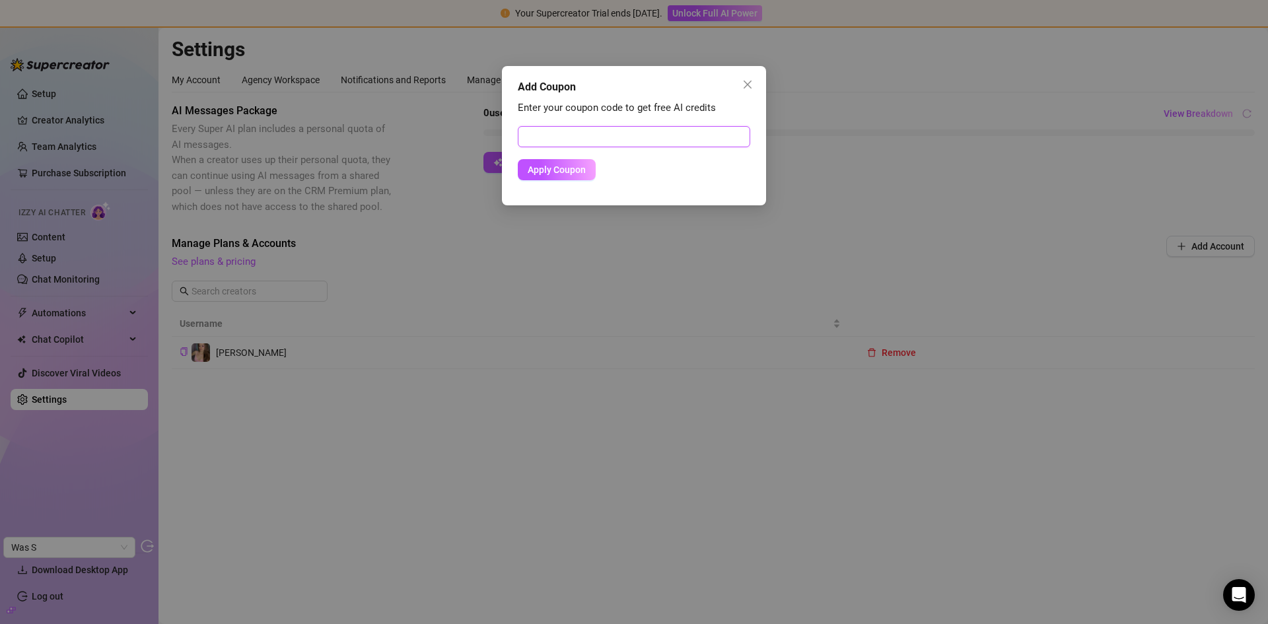
click at [627, 143] on input "text" at bounding box center [634, 136] width 232 height 21
click at [627, 141] on input "text" at bounding box center [634, 136] width 232 height 21
click at [628, 140] on input "text" at bounding box center [634, 136] width 232 height 21
paste input "CF08476B00RS0K4MO681"
type input "CF08476B00RS0K4MO681"
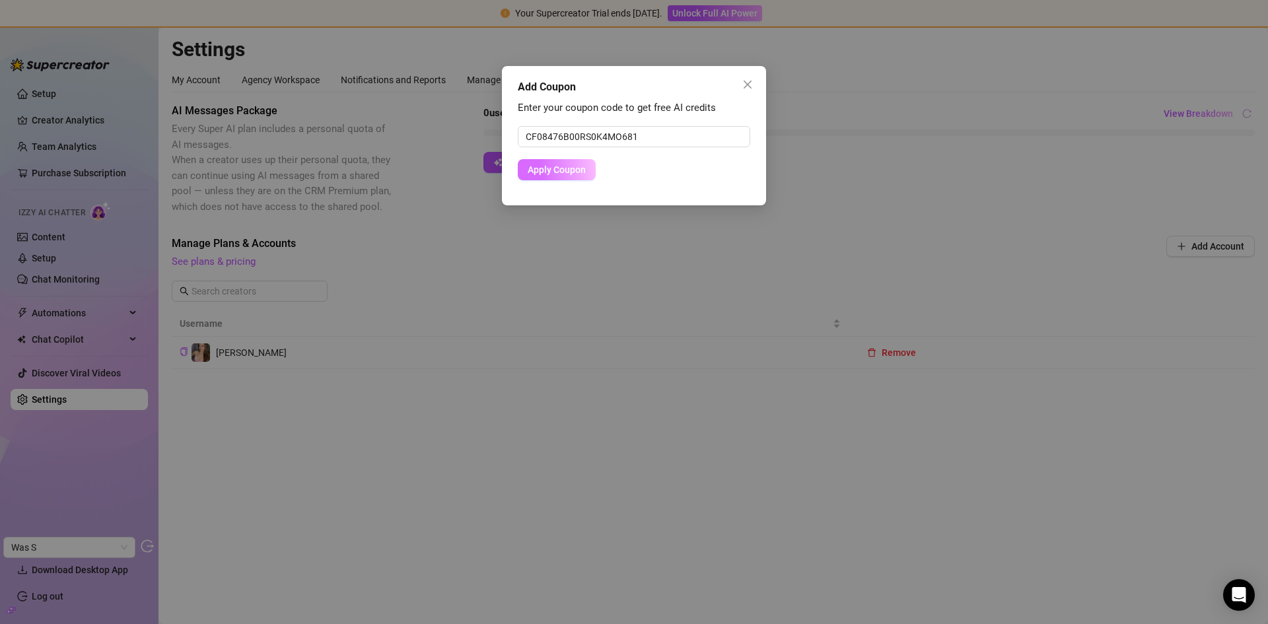
click at [564, 166] on span "Apply Coupon" at bounding box center [557, 169] width 58 height 11
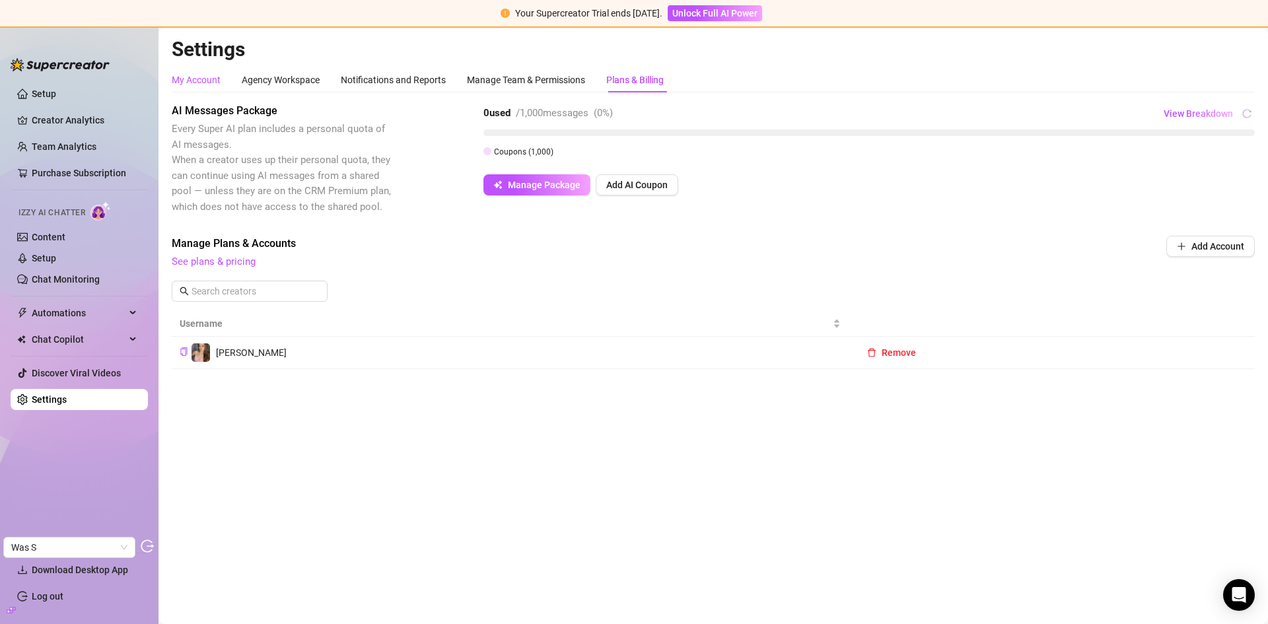
click at [196, 82] on div "My Account" at bounding box center [196, 80] width 49 height 15
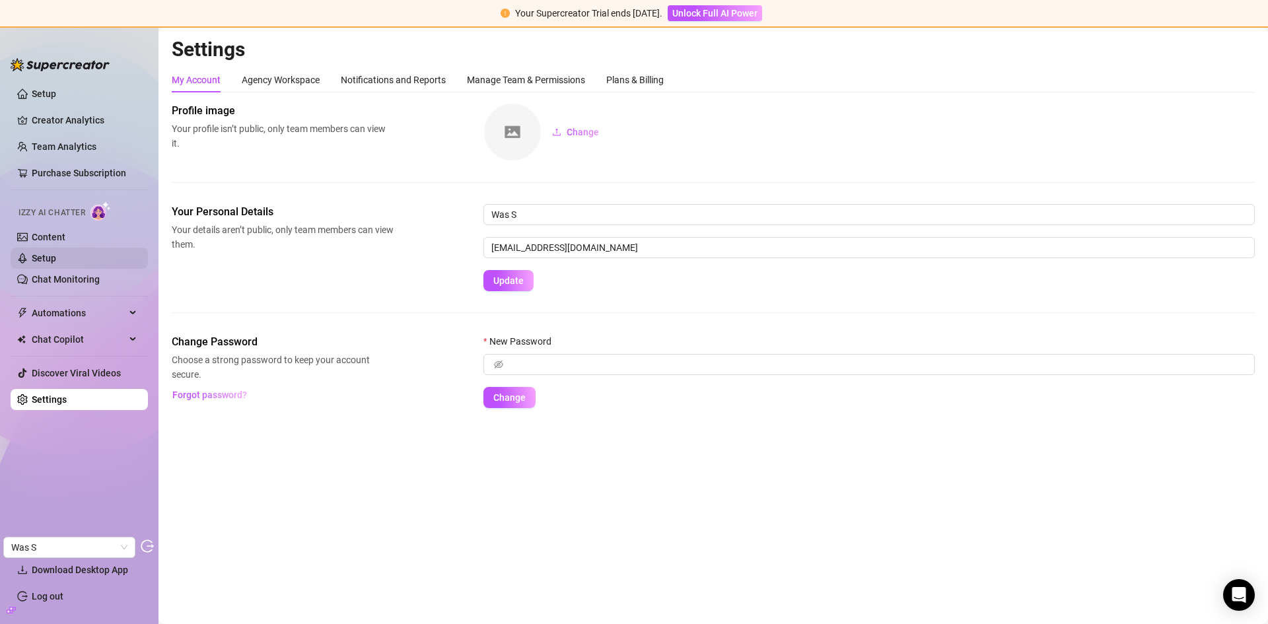
click at [65, 238] on link "Content" at bounding box center [49, 237] width 34 height 11
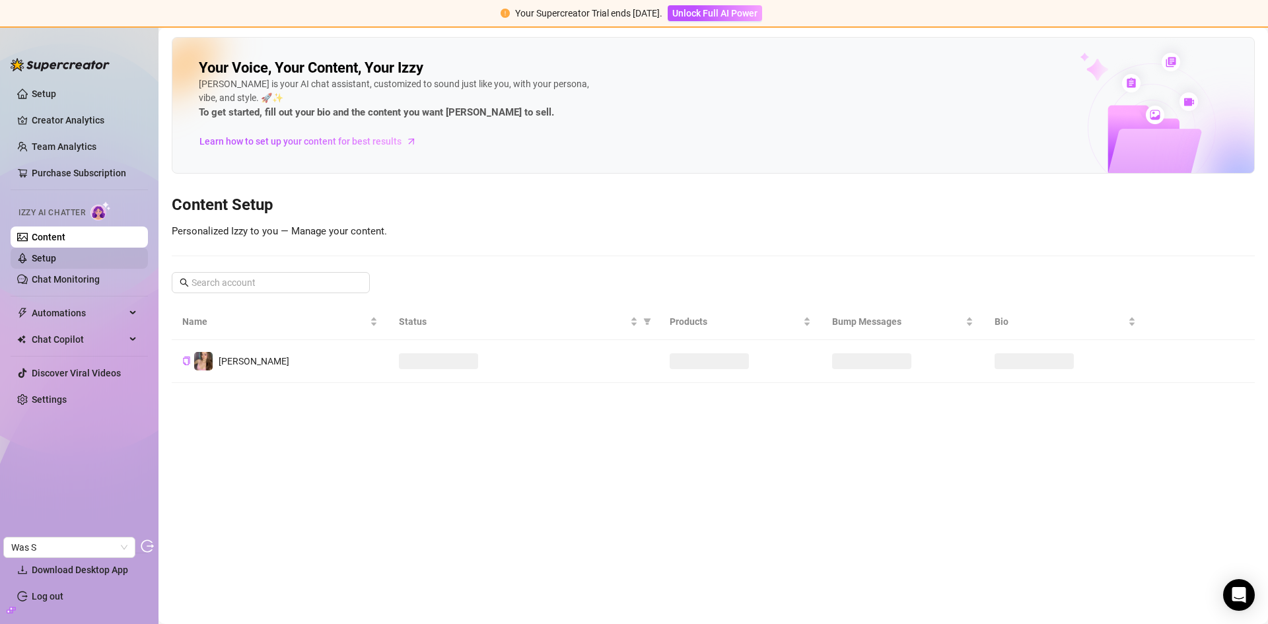
click at [56, 254] on link "Setup" at bounding box center [44, 258] width 24 height 11
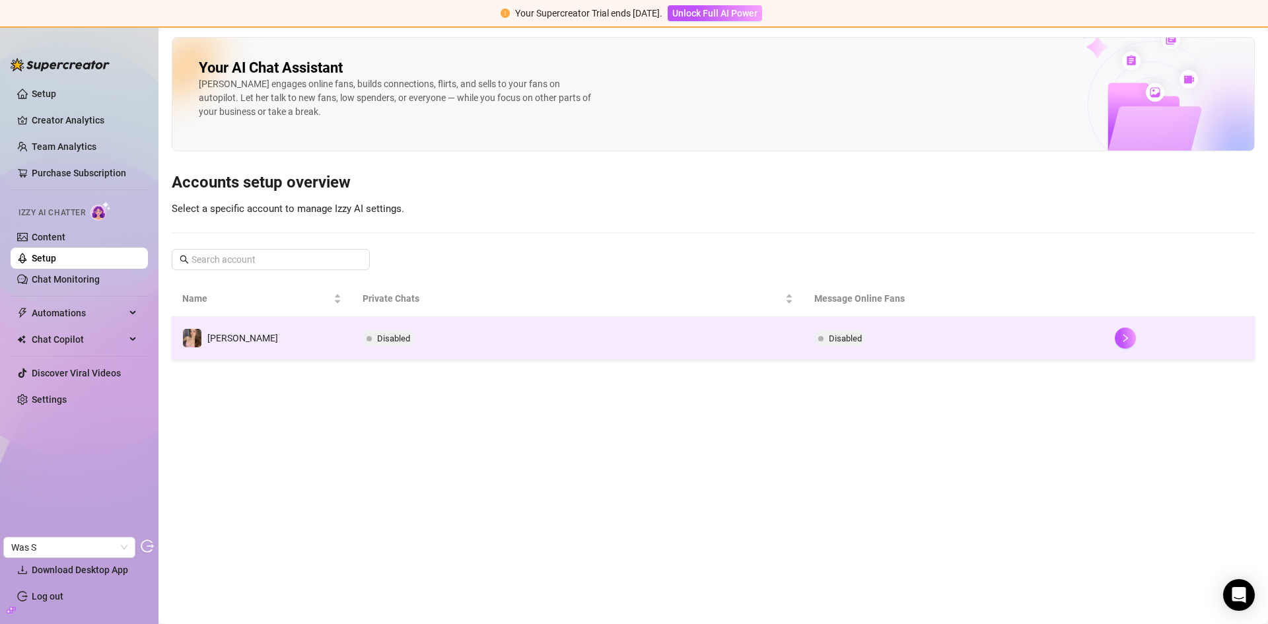
click at [572, 325] on td "Disabled" at bounding box center [577, 338] width 451 height 43
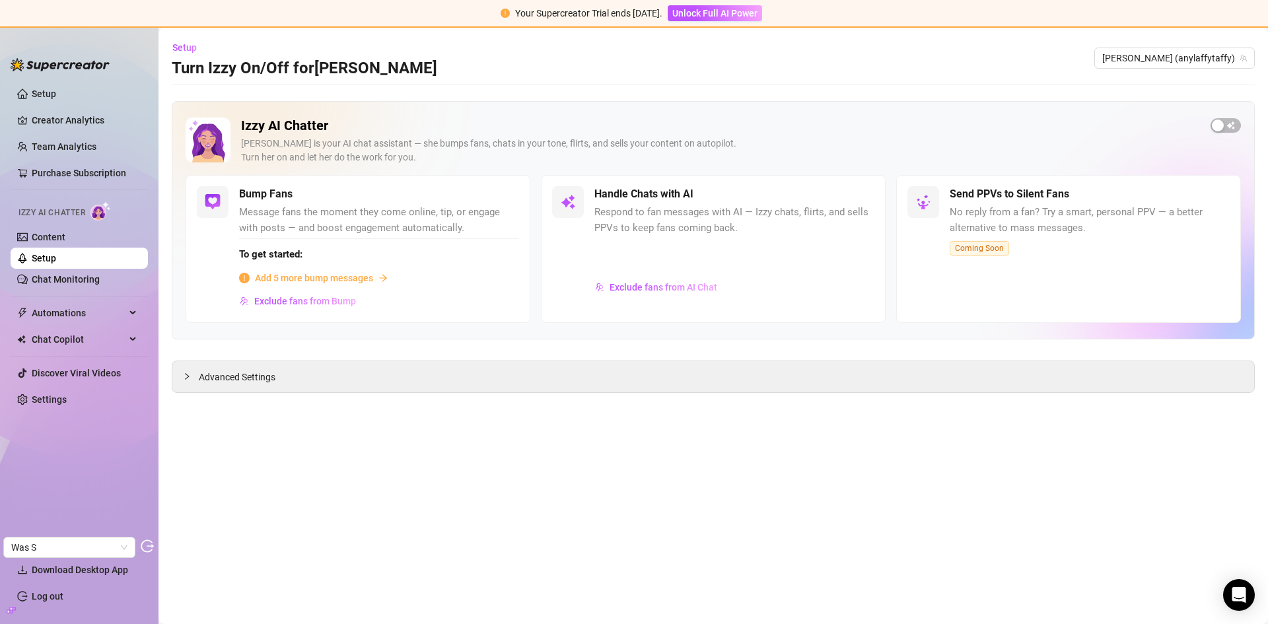
click at [774, 237] on div "Handle Chats with AI Respond to fan messages with AI — Izzy chats, flirts, and …" at bounding box center [734, 248] width 280 height 125
click at [798, 246] on div at bounding box center [734, 255] width 280 height 35
click at [1226, 121] on span "button" at bounding box center [1225, 125] width 30 height 15
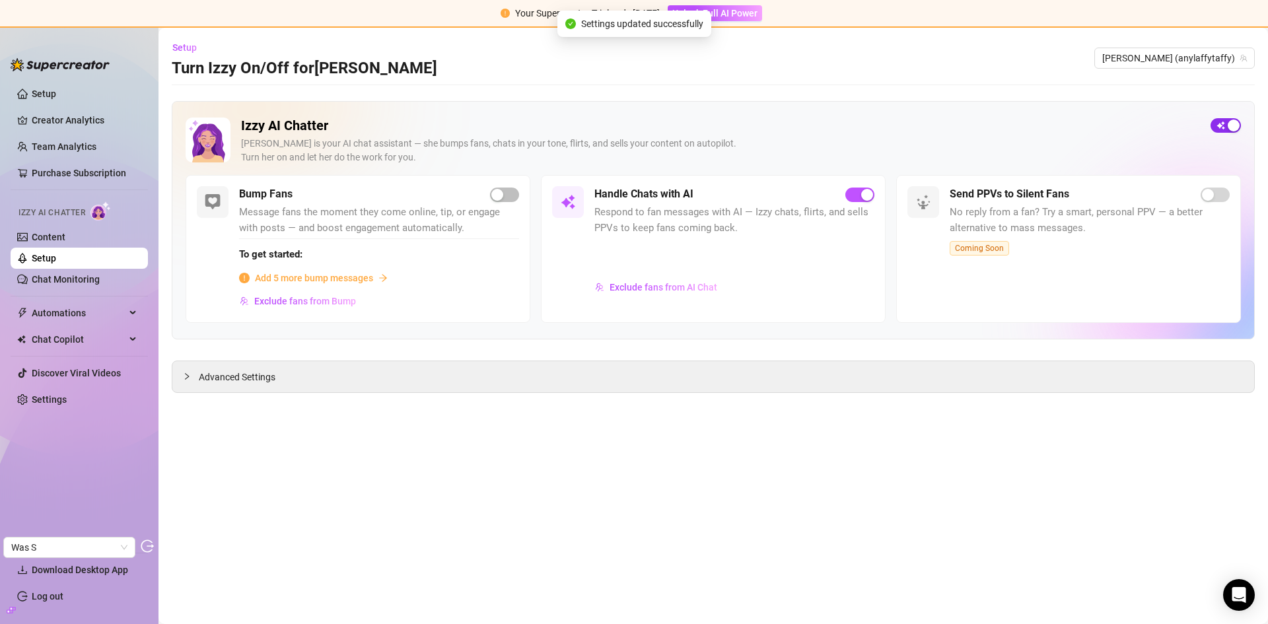
click at [1215, 125] on span "button" at bounding box center [1225, 125] width 30 height 15
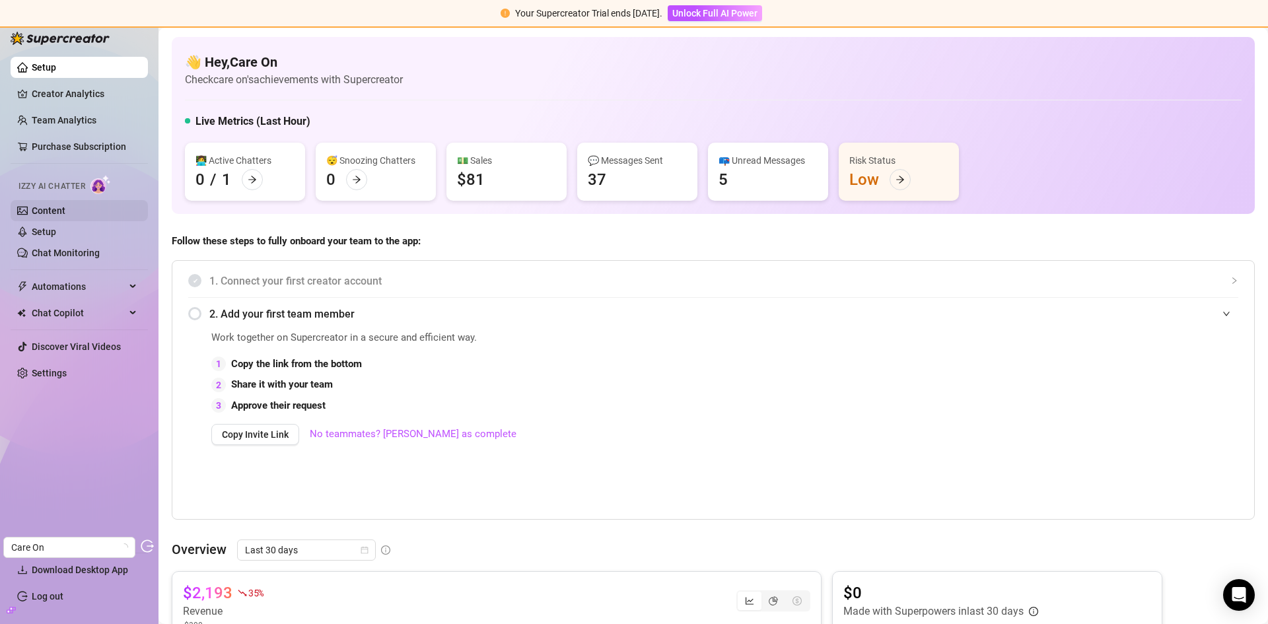
click at [57, 210] on link "Content" at bounding box center [49, 210] width 34 height 11
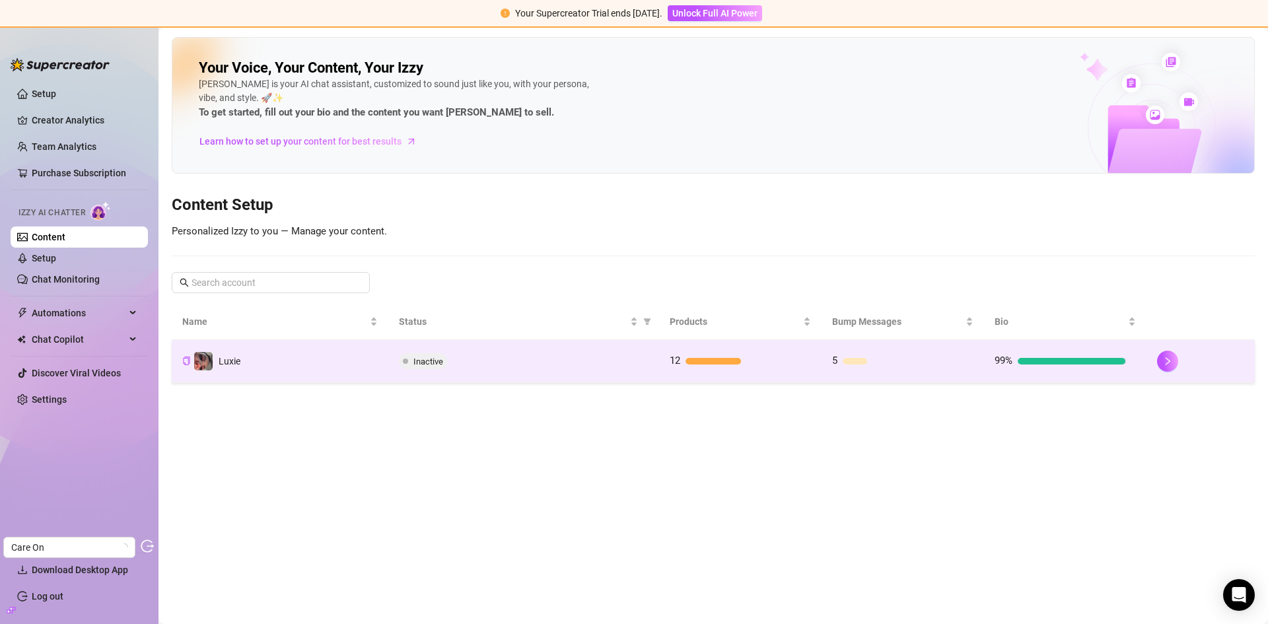
click at [594, 364] on div "Inactive" at bounding box center [524, 361] width 250 height 16
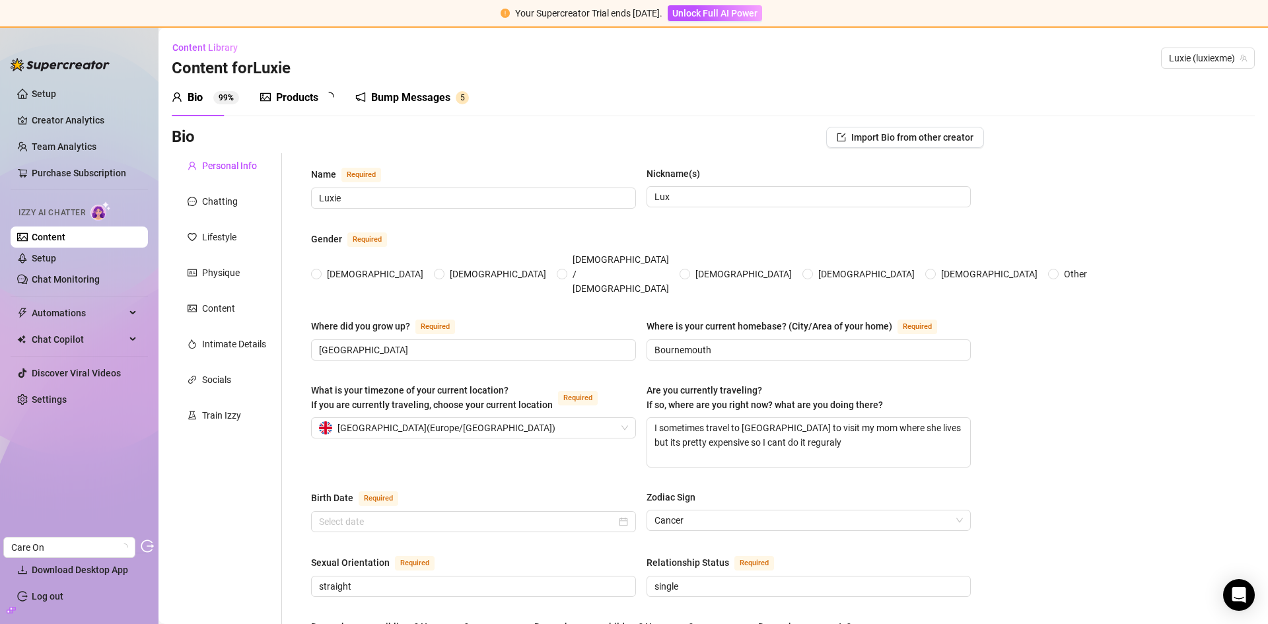
radio input "true"
type input "[DATE]"
click at [290, 106] on div "Products 1 2" at bounding box center [301, 97] width 83 height 37
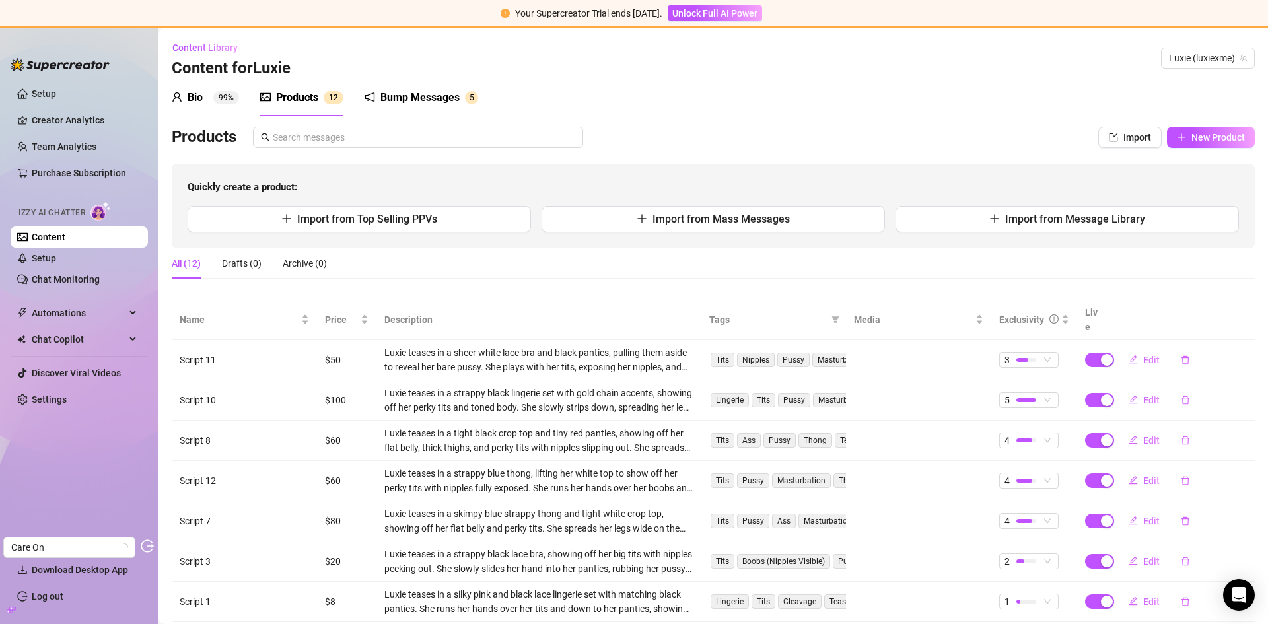
click at [197, 91] on div "Bio" at bounding box center [194, 98] width 15 height 16
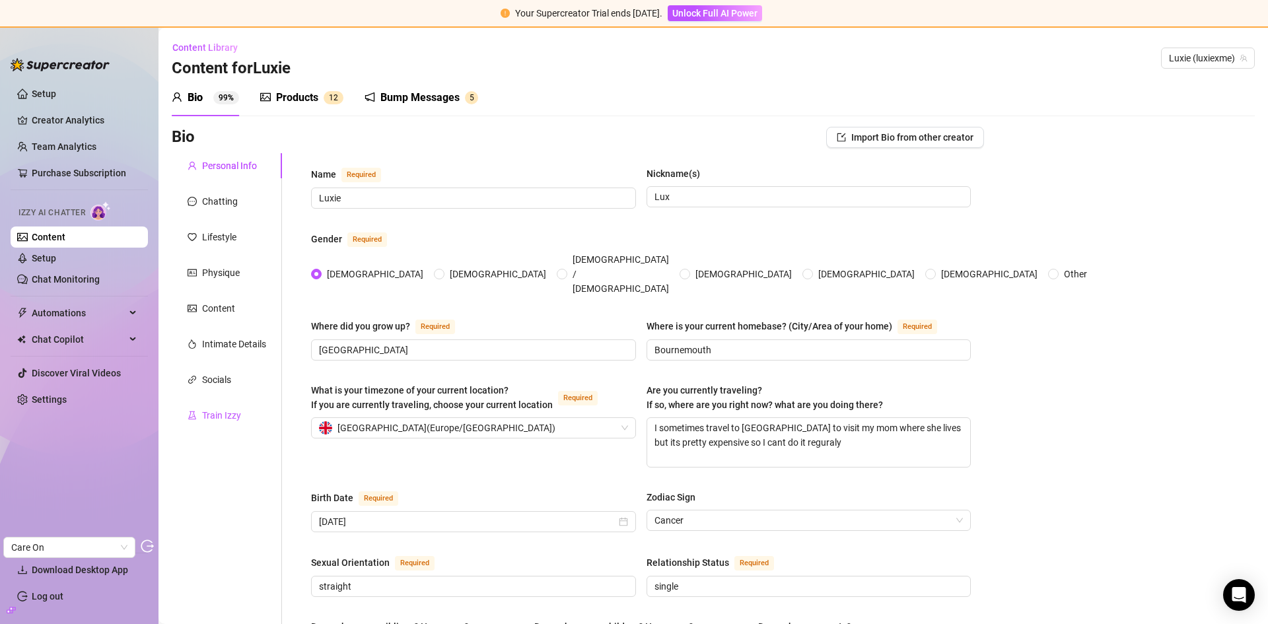
click at [226, 408] on div "Train Izzy" at bounding box center [221, 415] width 39 height 15
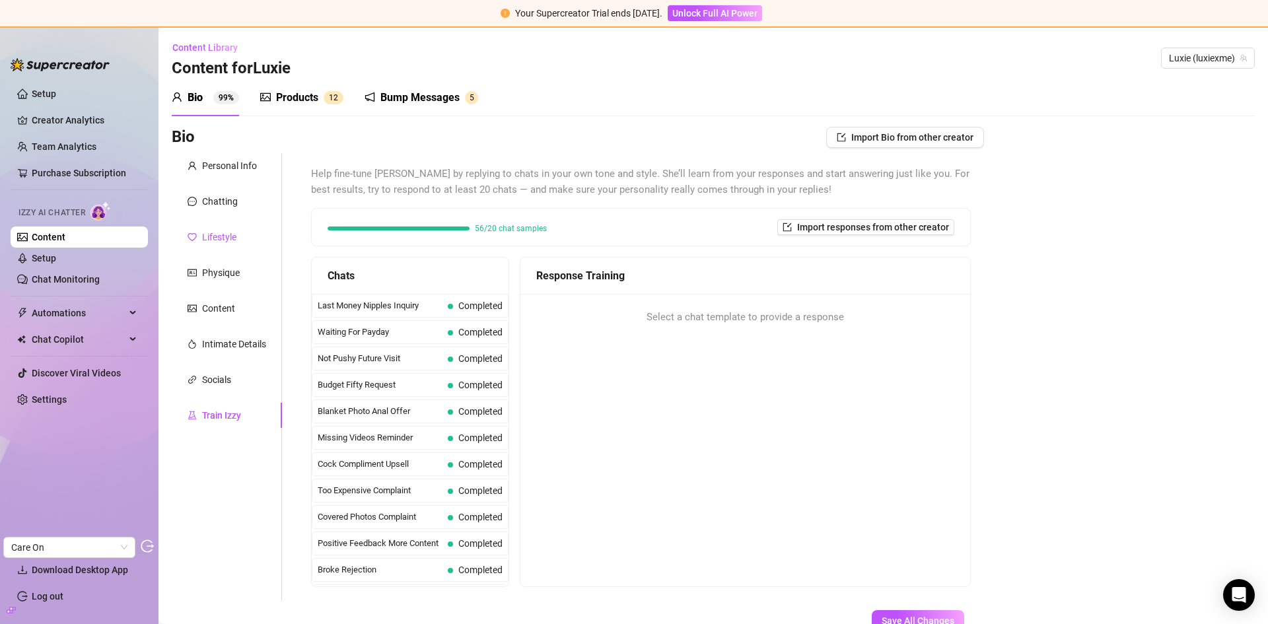
click at [208, 239] on div "Lifestyle" at bounding box center [219, 237] width 34 height 15
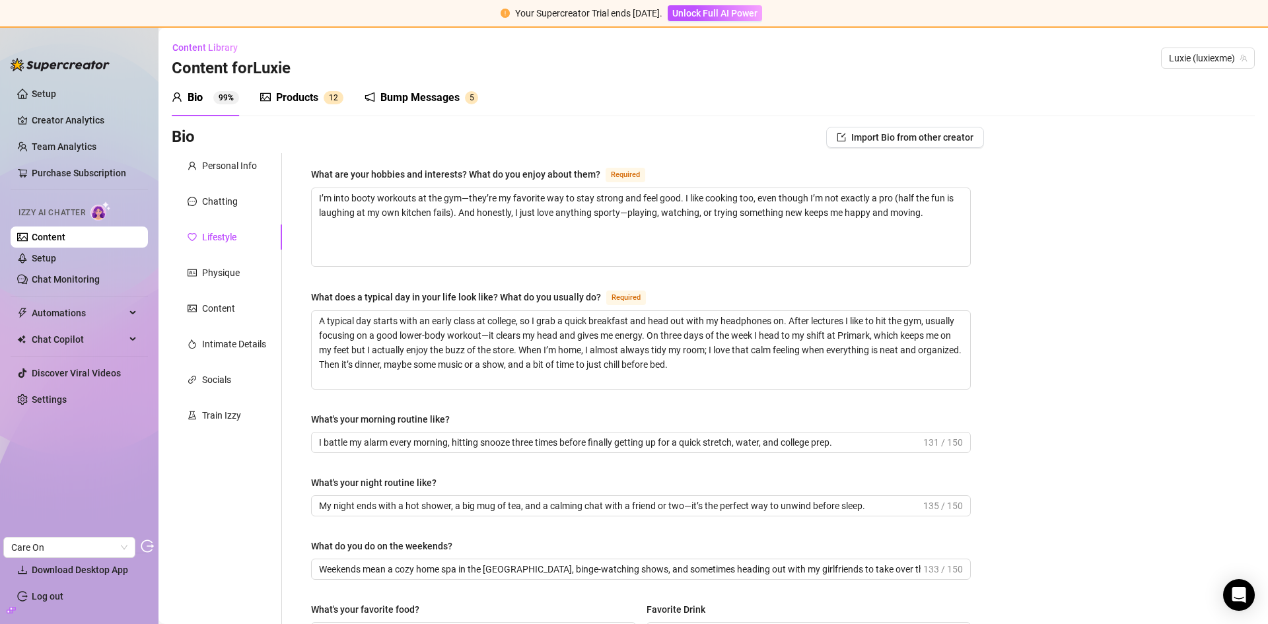
click at [300, 101] on div "Products" at bounding box center [297, 98] width 42 height 16
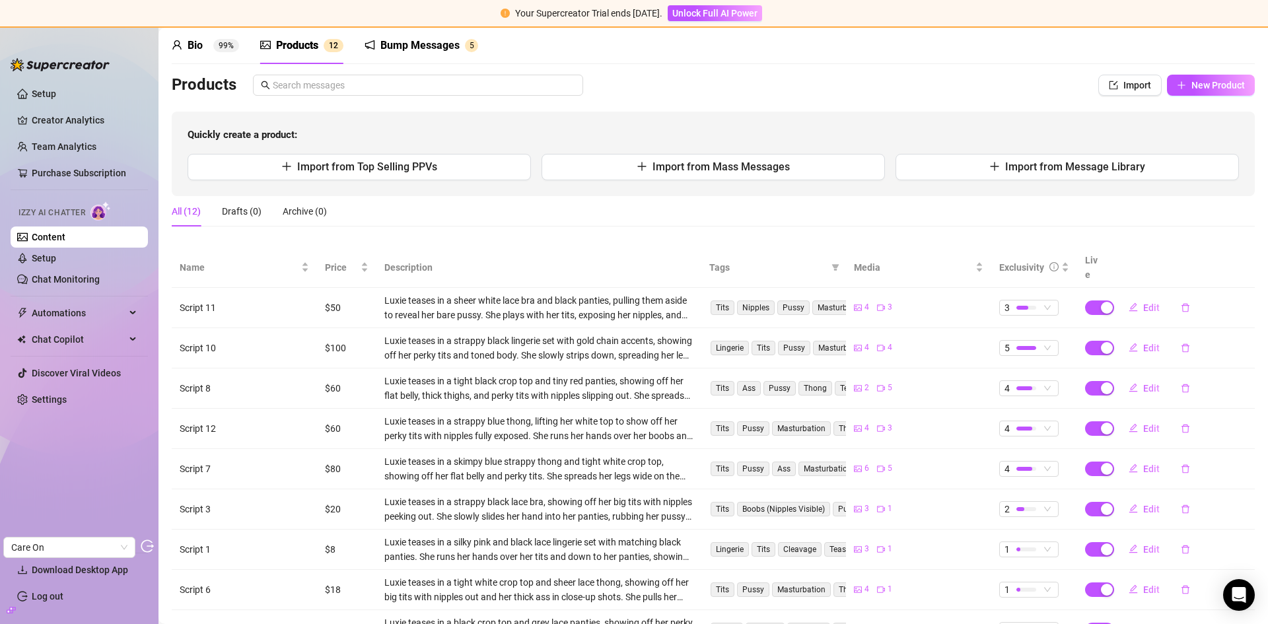
scroll to position [181, 0]
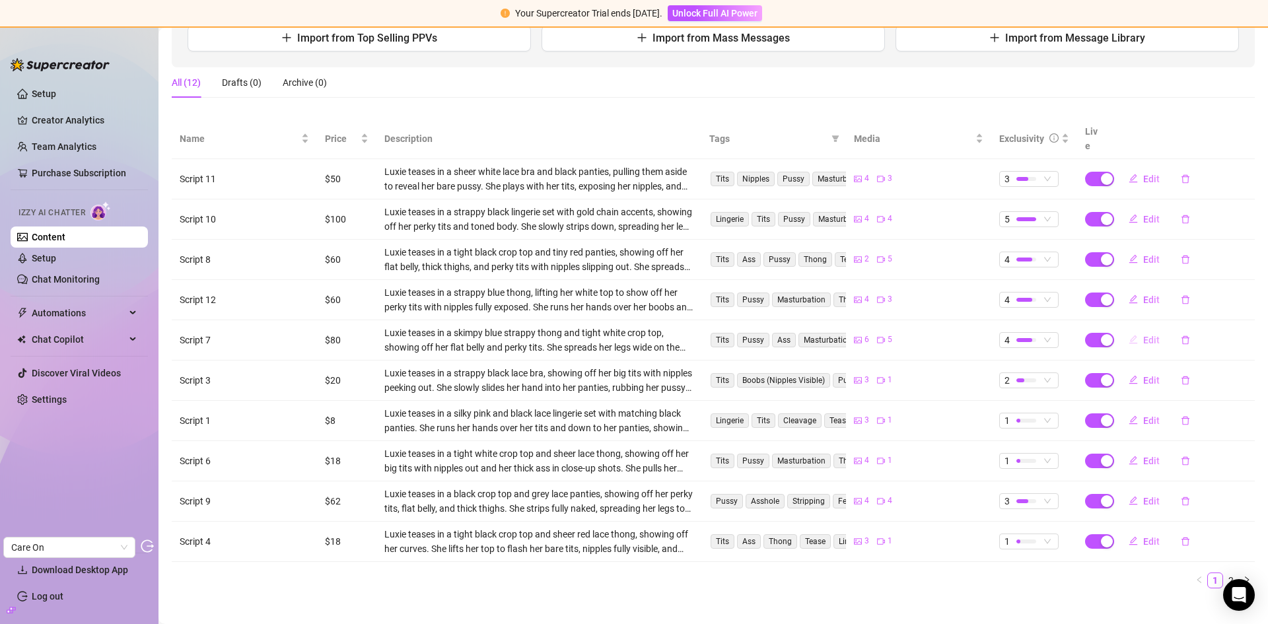
click at [1132, 329] on button "Edit" at bounding box center [1144, 339] width 52 height 21
type textarea "Im not gonna handle my pussy sticking to my panties anymore Im taking them out …"
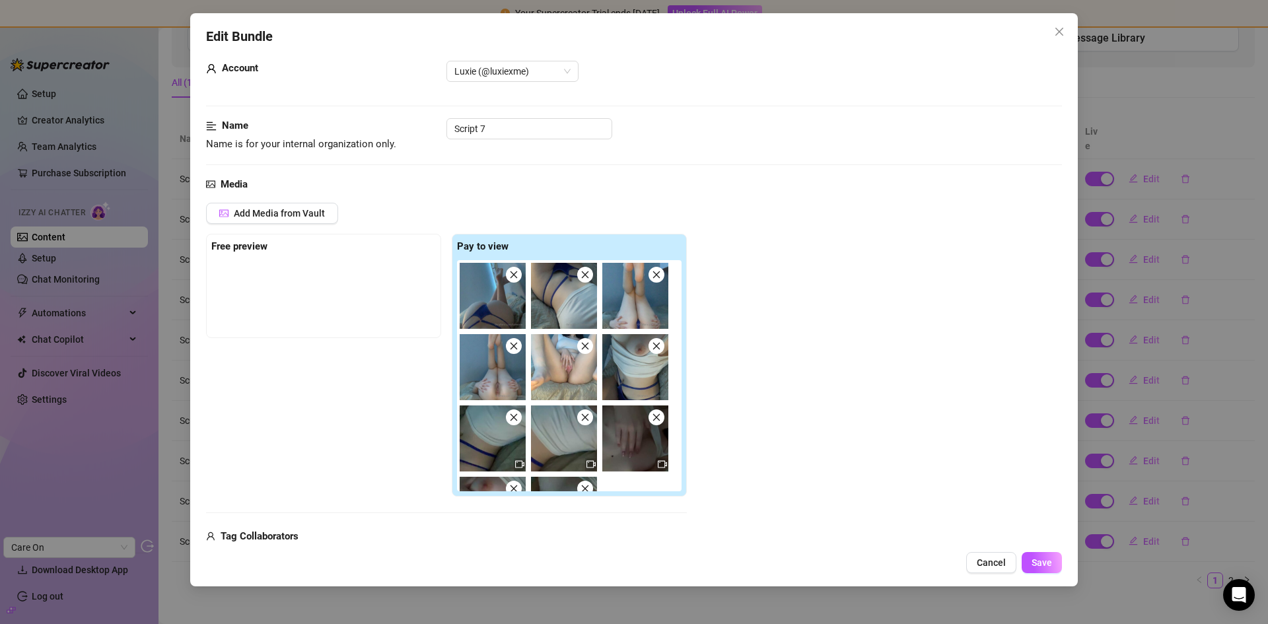
scroll to position [0, 0]
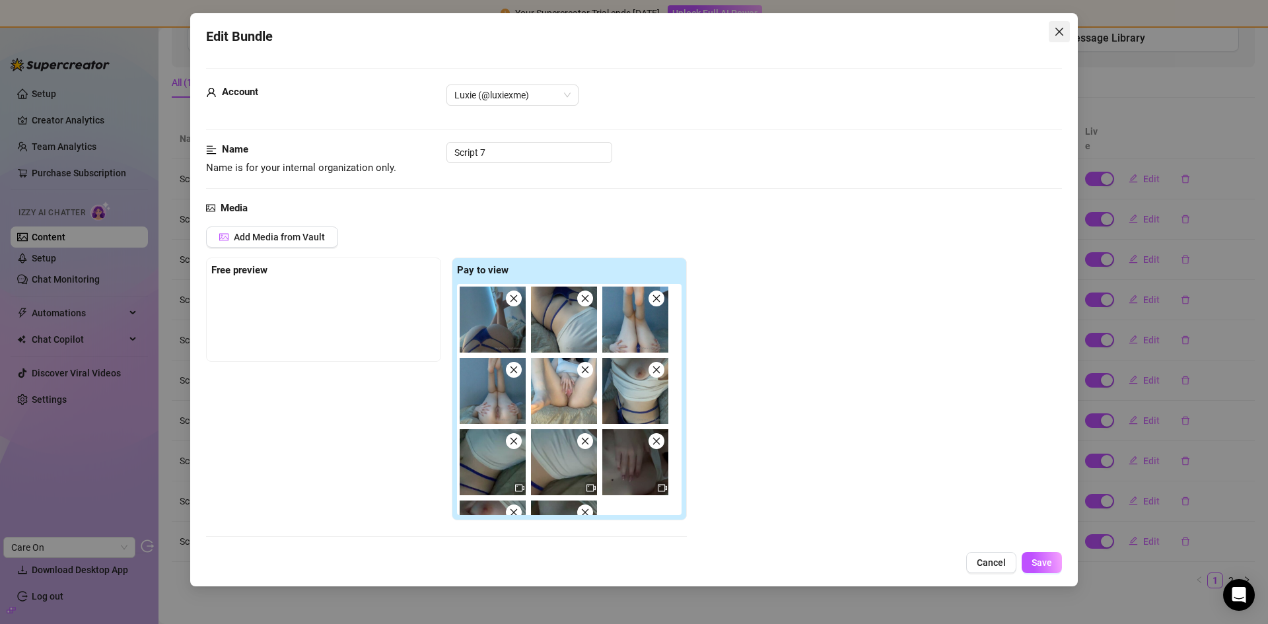
click at [1057, 28] on icon "close" at bounding box center [1059, 31] width 11 height 11
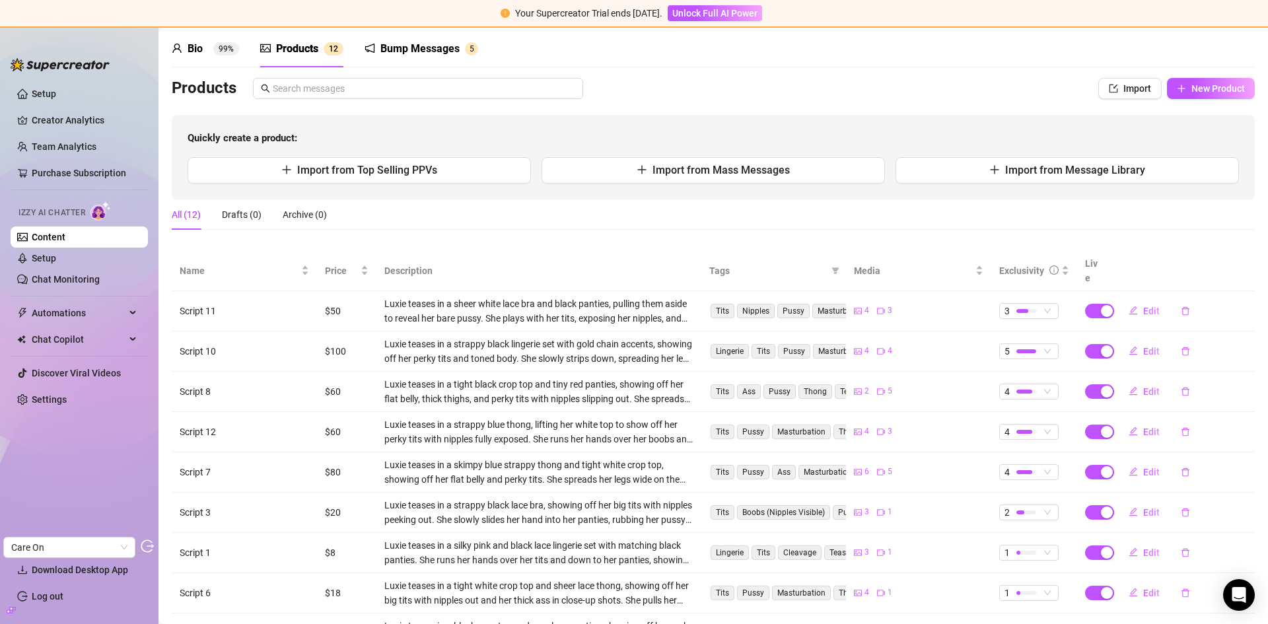
scroll to position [181, 0]
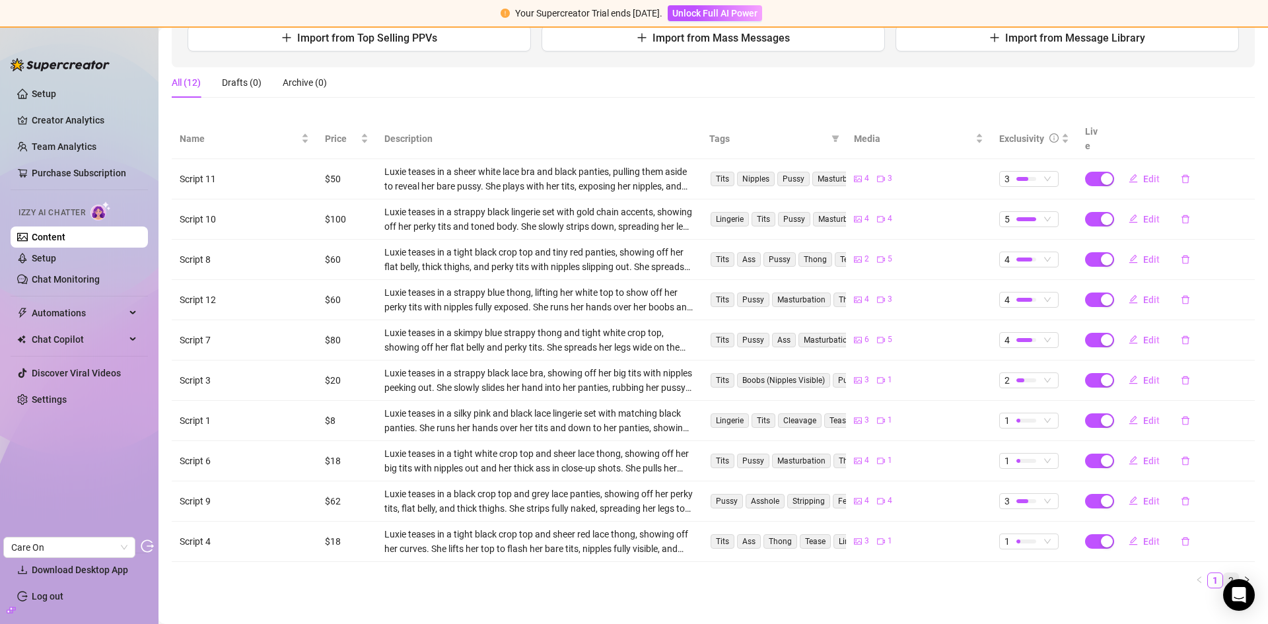
click at [1223, 573] on link "2" at bounding box center [1230, 580] width 15 height 15
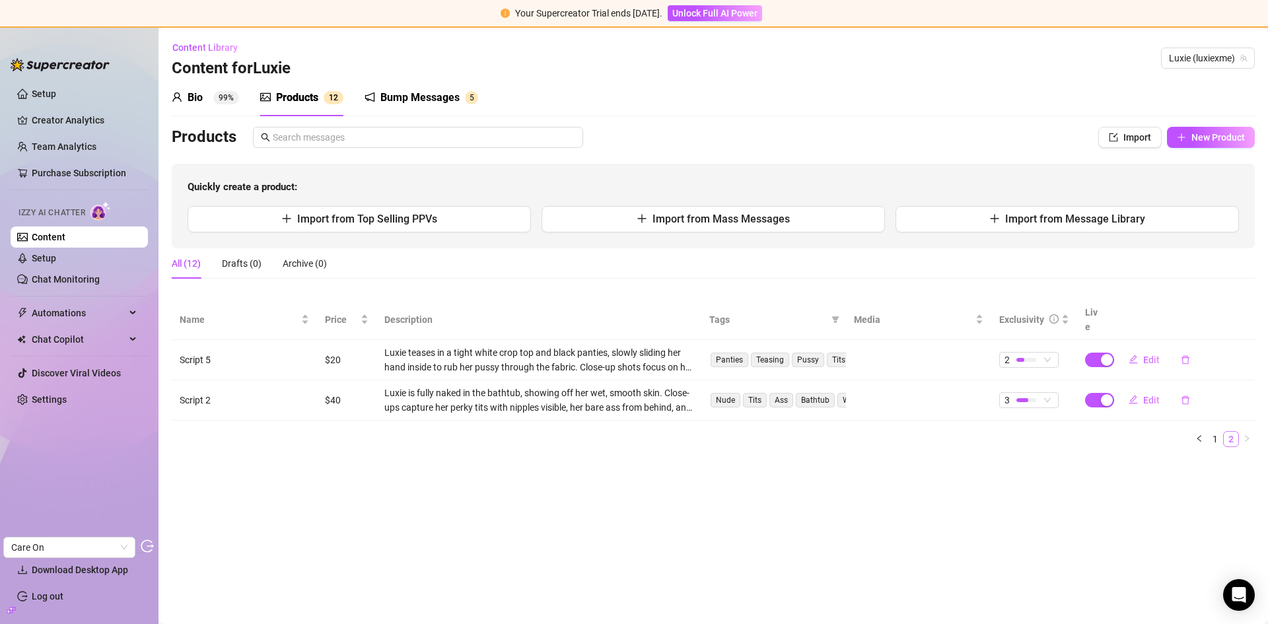
scroll to position [0, 0]
click at [1215, 432] on li "1" at bounding box center [1215, 439] width 16 height 16
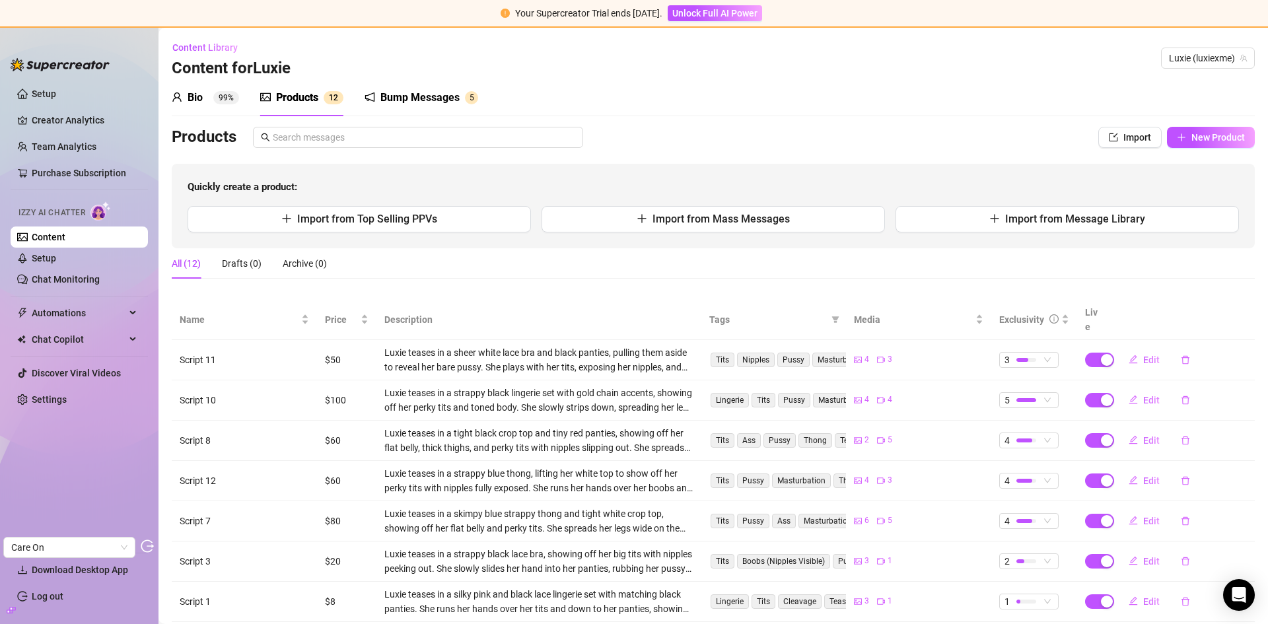
click at [232, 103] on sup "99%" at bounding box center [226, 97] width 26 height 13
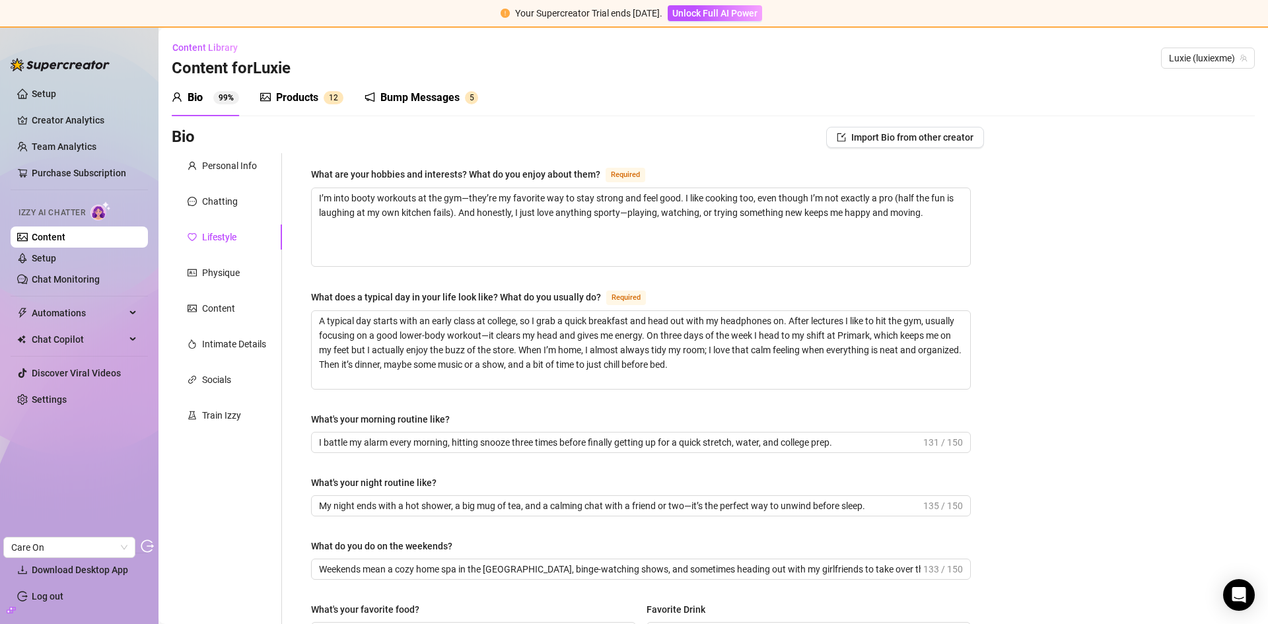
click at [394, 102] on div "Bump Messages" at bounding box center [419, 98] width 79 height 16
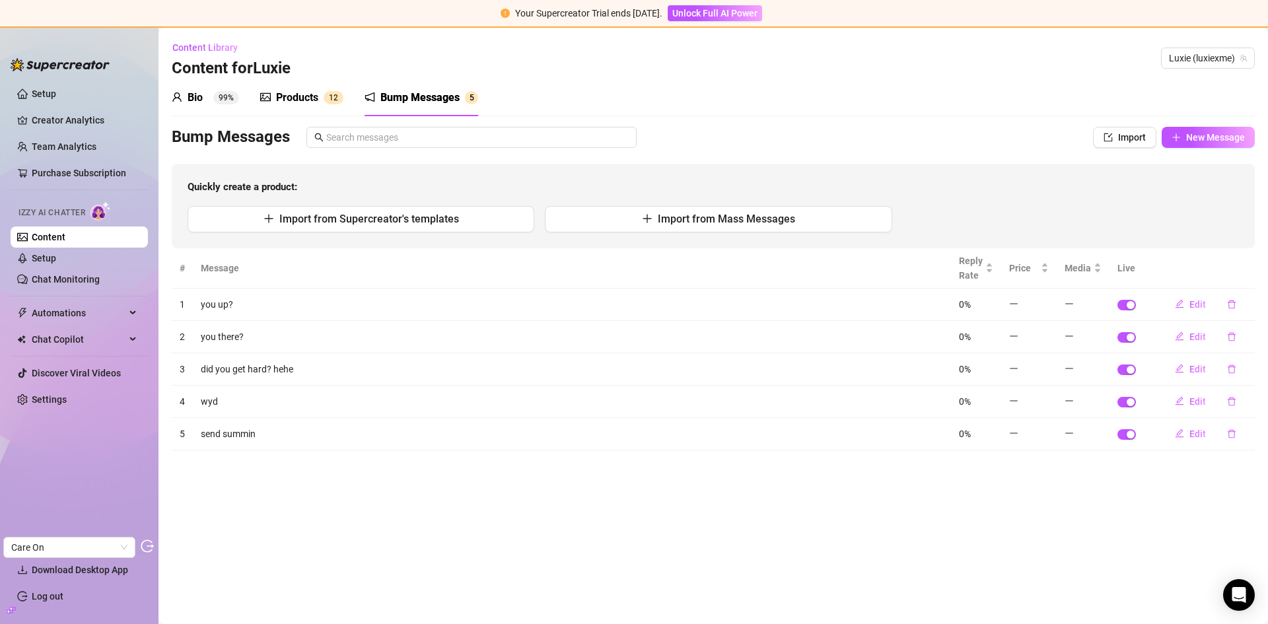
click at [204, 92] on div "Bio 99%" at bounding box center [205, 98] width 67 height 16
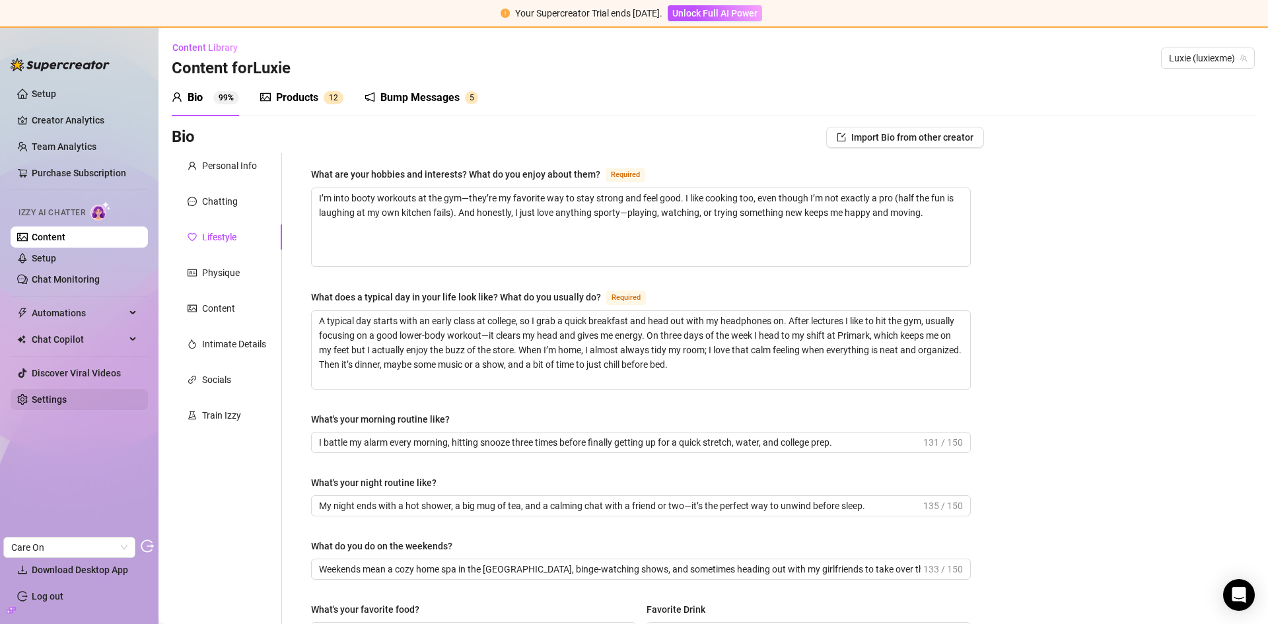
click at [61, 395] on link "Settings" at bounding box center [49, 399] width 35 height 11
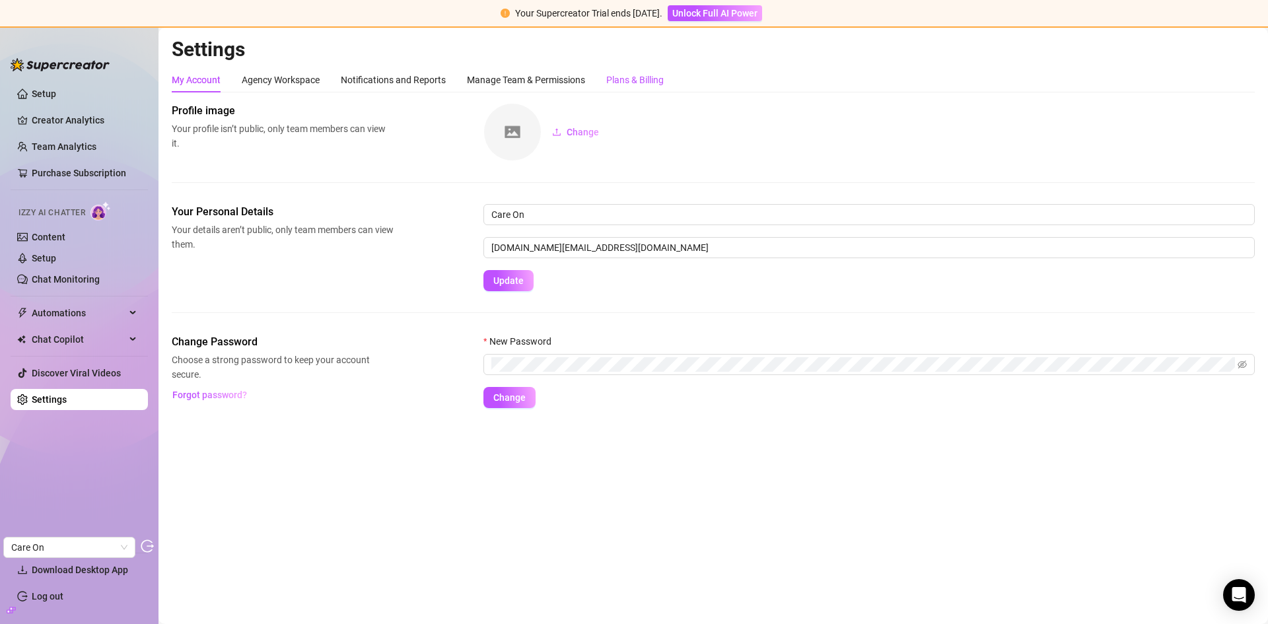
click at [634, 77] on div "Plans & Billing" at bounding box center [634, 80] width 57 height 15
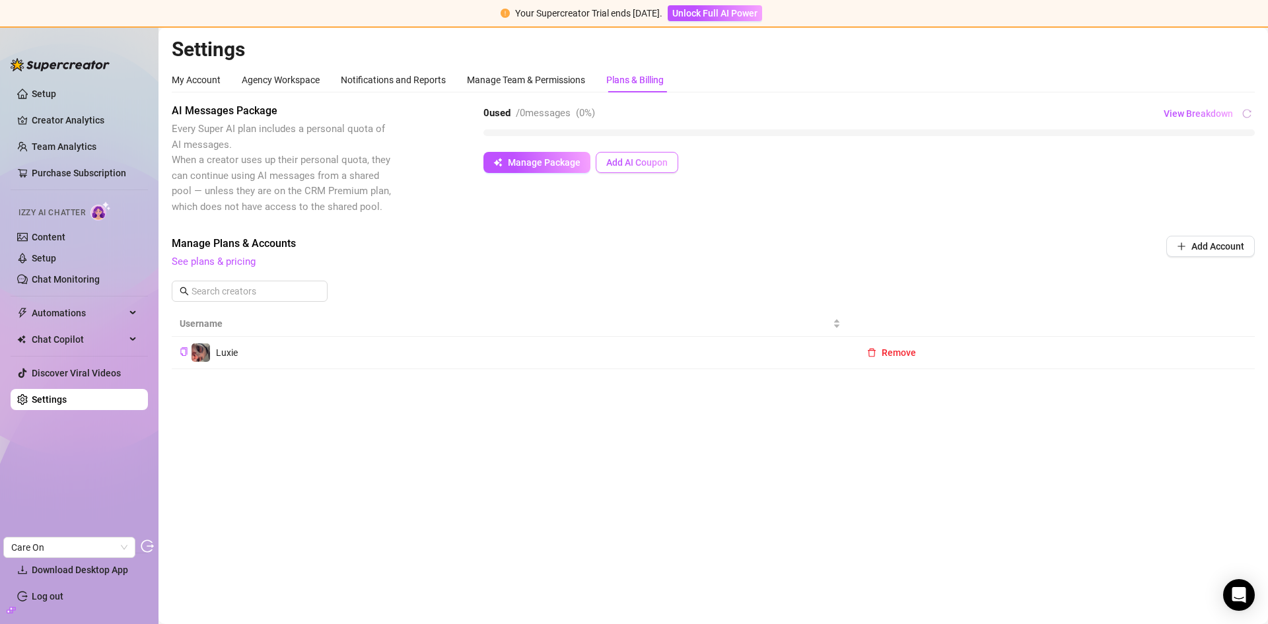
click at [635, 163] on span "Add AI Coupon" at bounding box center [636, 162] width 61 height 11
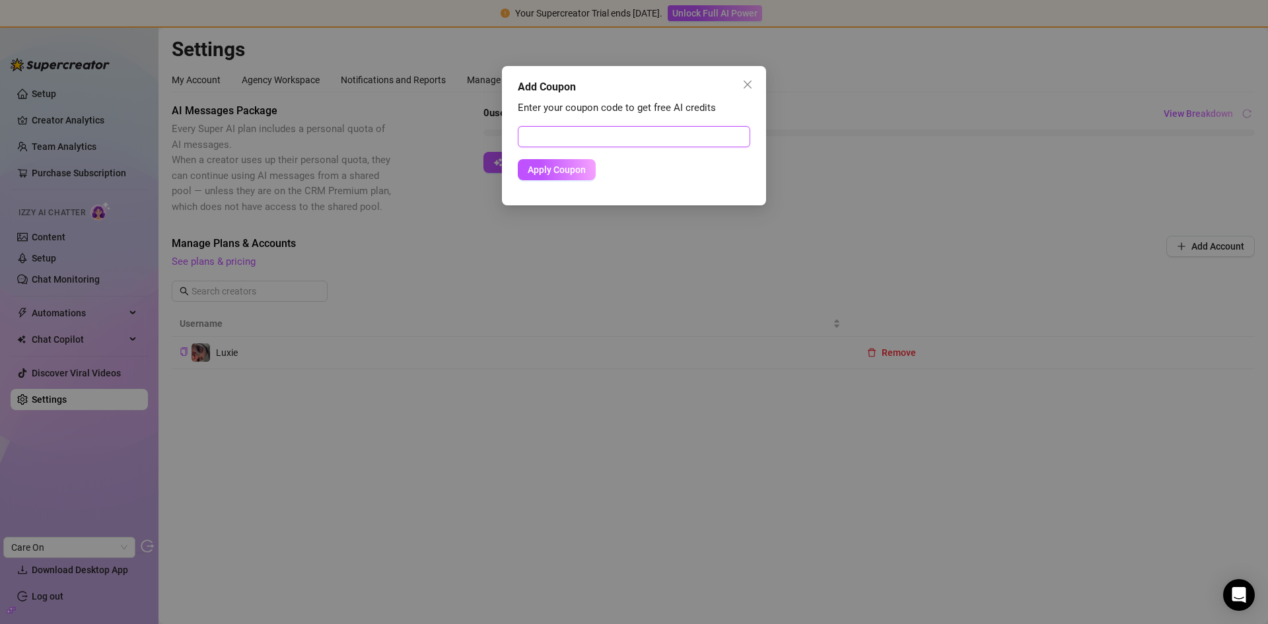
click at [596, 131] on input "text" at bounding box center [634, 136] width 232 height 21
paste input "2E9B4BE400RS0K4MO7FB"
type input "2E9B4BE400RS0K4MO7FB"
click at [567, 167] on span "Apply Coupon" at bounding box center [557, 169] width 58 height 11
